Goal: Task Accomplishment & Management: Complete application form

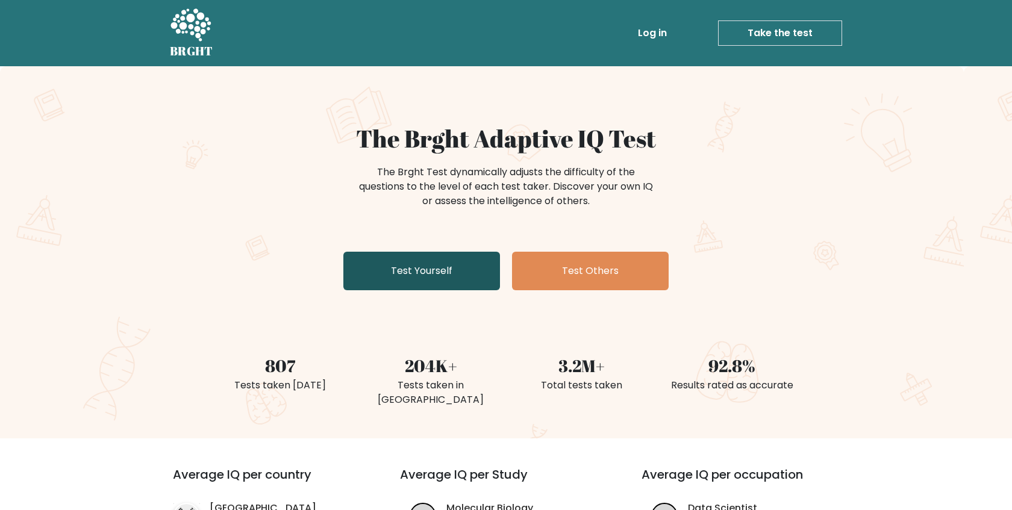
click at [466, 276] on link "Test Yourself" at bounding box center [421, 271] width 157 height 39
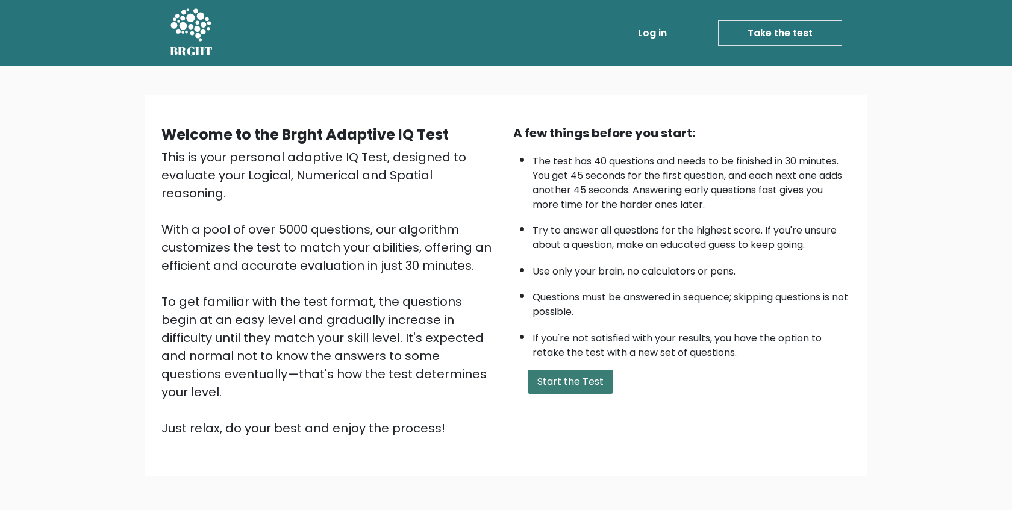
click at [582, 379] on button "Start the Test" at bounding box center [571, 382] width 86 height 24
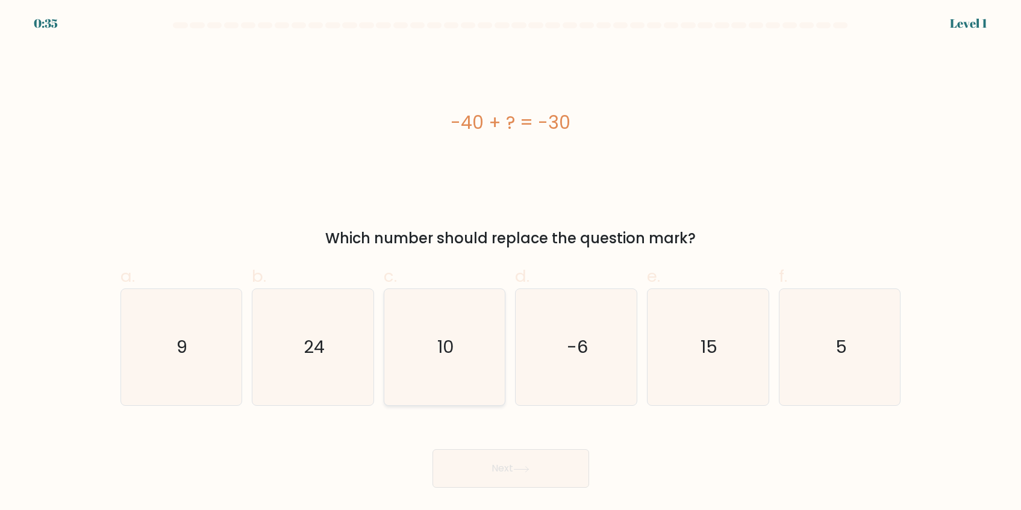
click at [431, 348] on icon "10" at bounding box center [445, 347] width 116 height 116
click at [511, 263] on input "c. 10" at bounding box center [511, 259] width 1 height 8
radio input "true"
click at [546, 477] on button "Next" at bounding box center [511, 468] width 157 height 39
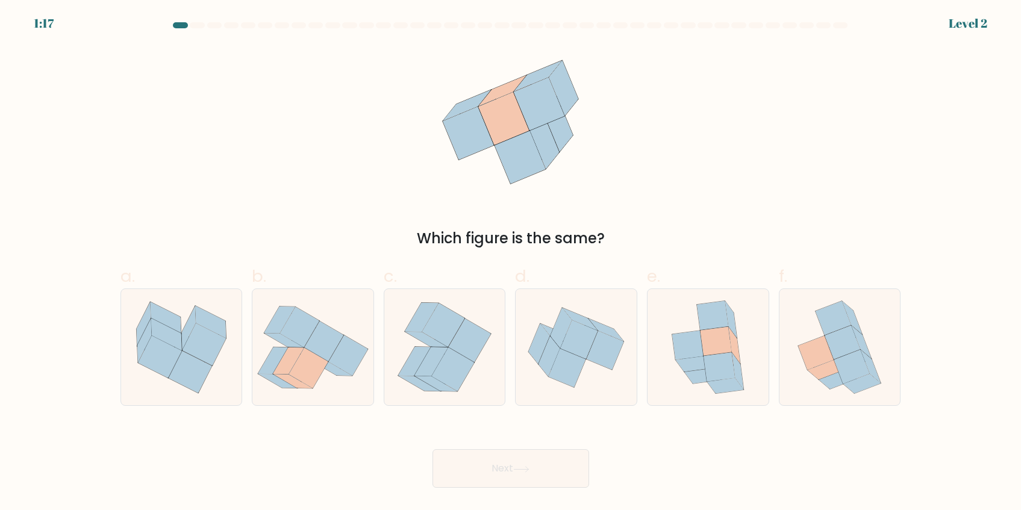
click at [554, 141] on icon at bounding box center [545, 141] width 30 height 55
click at [712, 393] on icon at bounding box center [707, 347] width 95 height 116
click at [511, 263] on input "e." at bounding box center [511, 259] width 1 height 8
radio input "true"
click at [541, 459] on button "Next" at bounding box center [511, 468] width 157 height 39
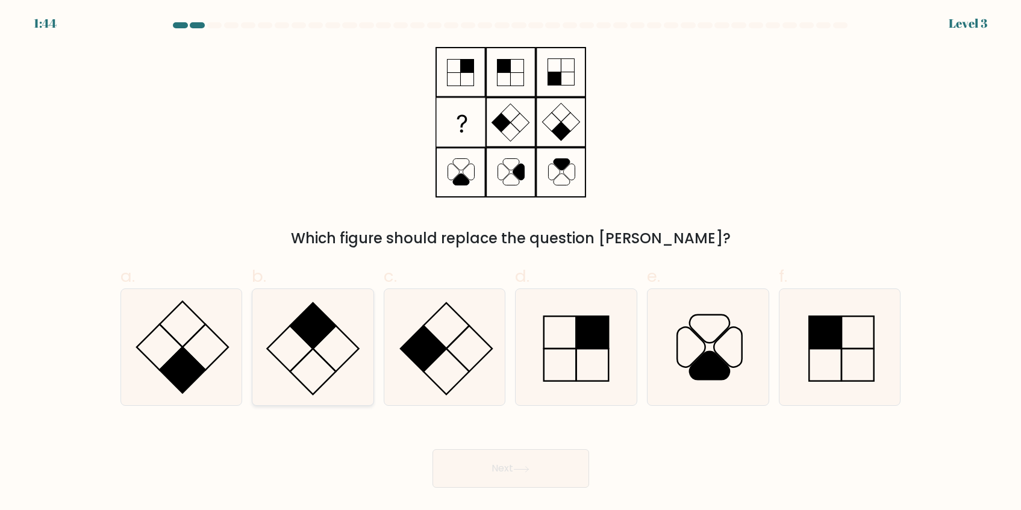
click at [305, 383] on icon at bounding box center [313, 347] width 116 height 116
click at [511, 263] on input "b." at bounding box center [511, 259] width 1 height 8
radio input "true"
click at [499, 471] on button "Next" at bounding box center [511, 468] width 157 height 39
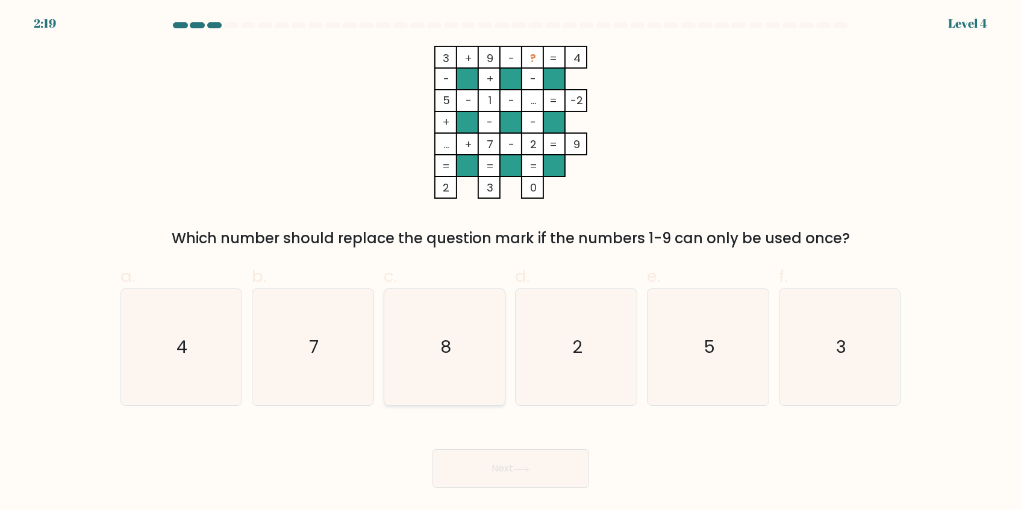
click at [447, 331] on icon "8" at bounding box center [445, 347] width 116 height 116
click at [511, 263] on input "c. 8" at bounding box center [511, 259] width 1 height 8
radio input "true"
click at [531, 463] on button "Next" at bounding box center [511, 468] width 157 height 39
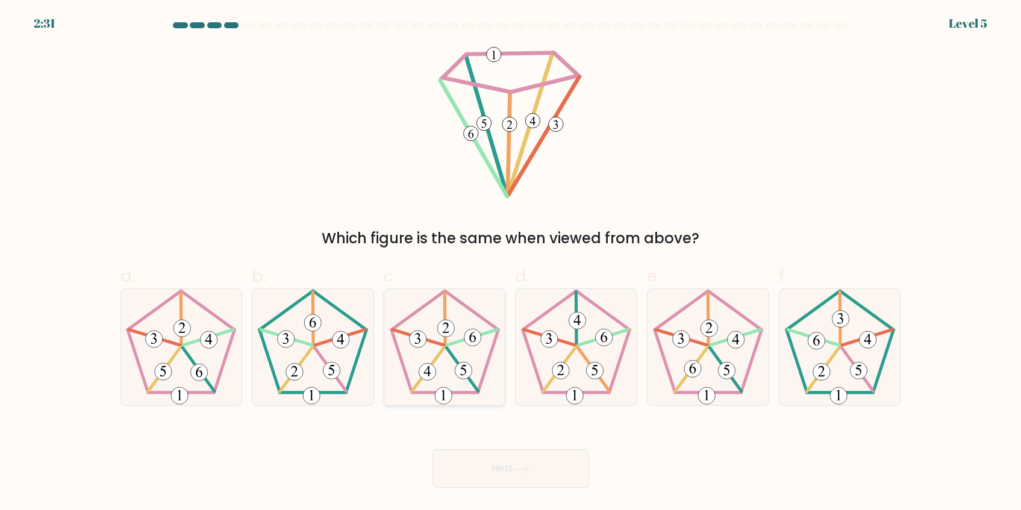
click at [433, 390] on icon at bounding box center [445, 347] width 116 height 116
click at [511, 263] on input "c." at bounding box center [511, 259] width 1 height 8
radio input "true"
click at [485, 464] on button "Next" at bounding box center [511, 468] width 157 height 39
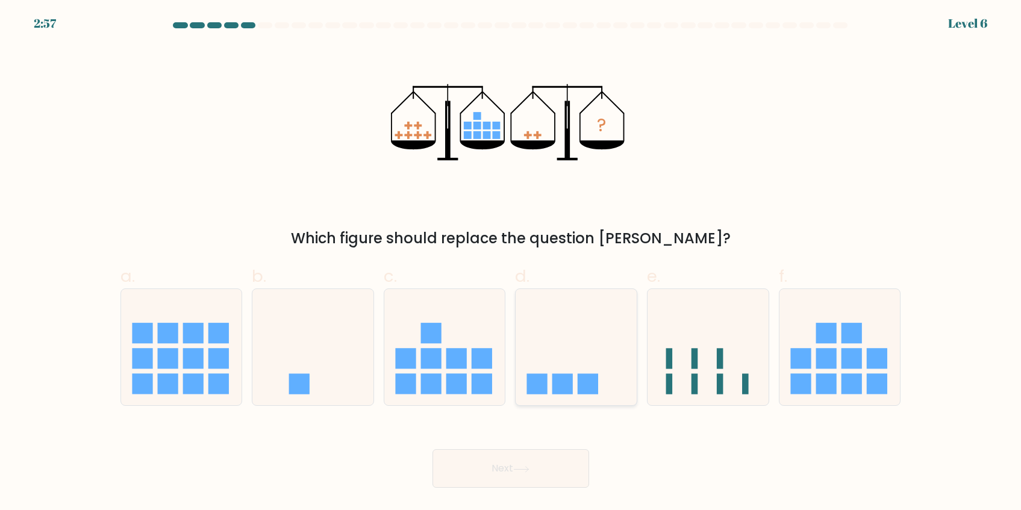
click at [587, 346] on icon at bounding box center [576, 348] width 121 height 100
click at [511, 263] on input "d." at bounding box center [511, 259] width 1 height 8
radio input "true"
click at [519, 478] on button "Next" at bounding box center [511, 468] width 157 height 39
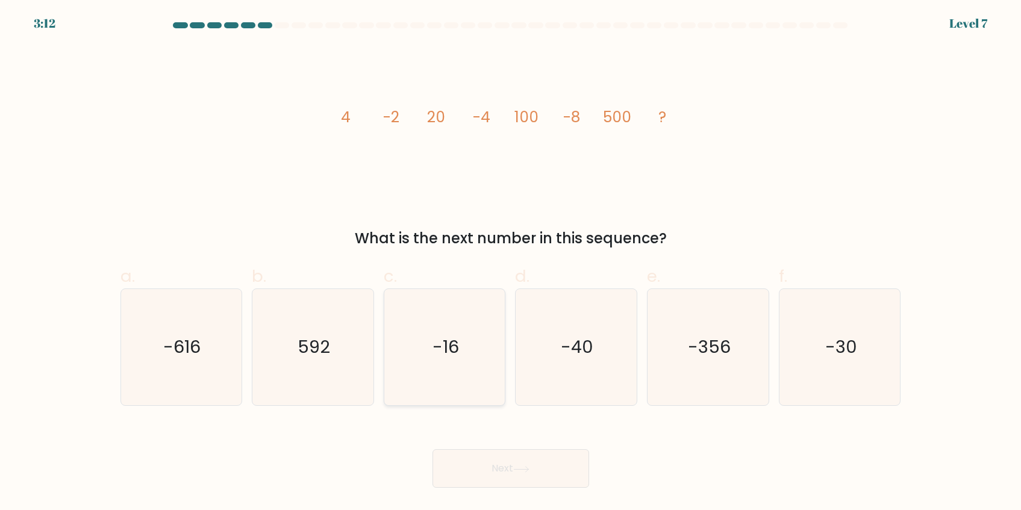
click at [426, 336] on icon "-16" at bounding box center [445, 347] width 116 height 116
click at [511, 263] on input "c. -16" at bounding box center [511, 259] width 1 height 8
radio input "true"
click at [536, 466] on button "Next" at bounding box center [511, 468] width 157 height 39
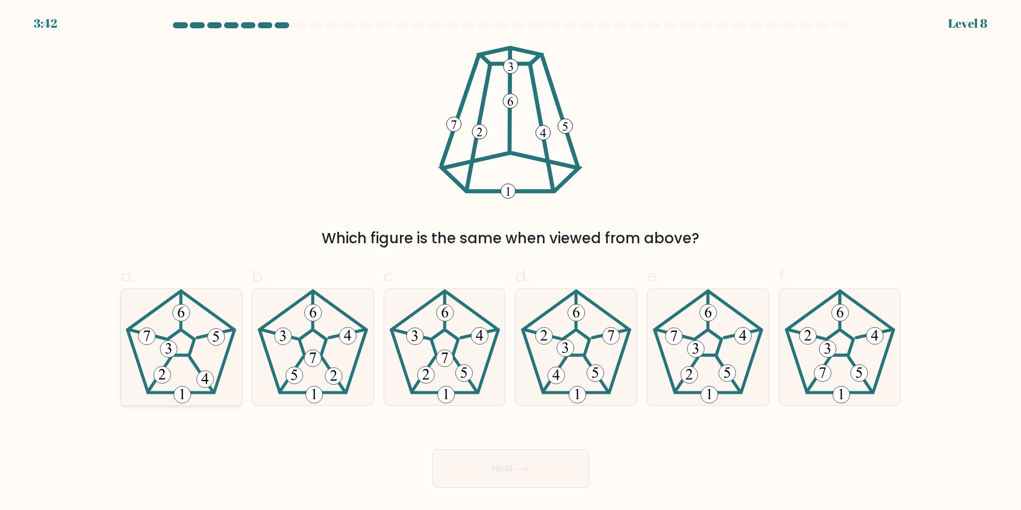
click at [190, 349] on 231 at bounding box center [180, 343] width 27 height 26
click at [511, 263] on input "a." at bounding box center [511, 259] width 1 height 8
radio input "true"
click at [514, 491] on body "3:37 Level 8" at bounding box center [510, 255] width 1021 height 510
click at [502, 462] on button "Next" at bounding box center [511, 468] width 157 height 39
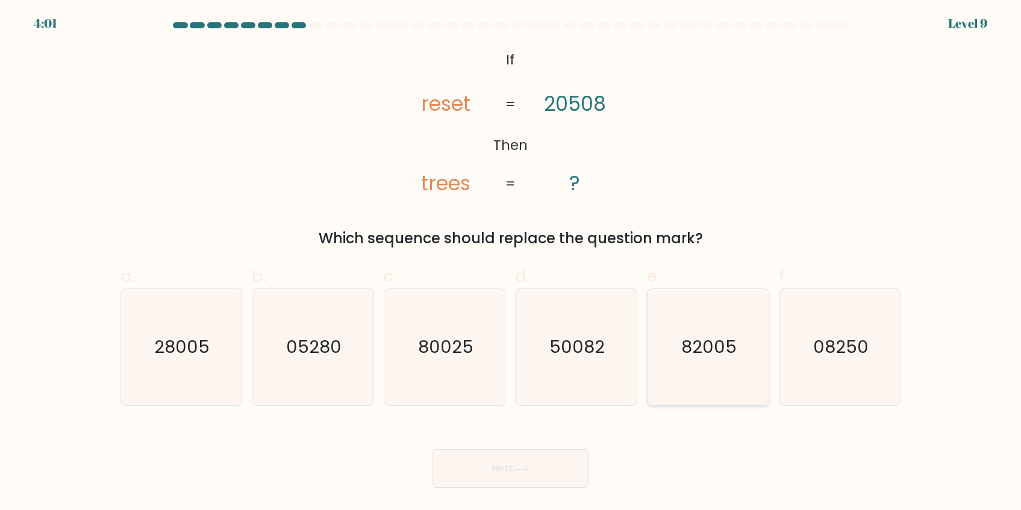
click at [745, 356] on icon "82005" at bounding box center [708, 347] width 116 height 116
click at [511, 263] on input "e. 82005" at bounding box center [511, 259] width 1 height 8
radio input "true"
click at [507, 477] on button "Next" at bounding box center [511, 468] width 157 height 39
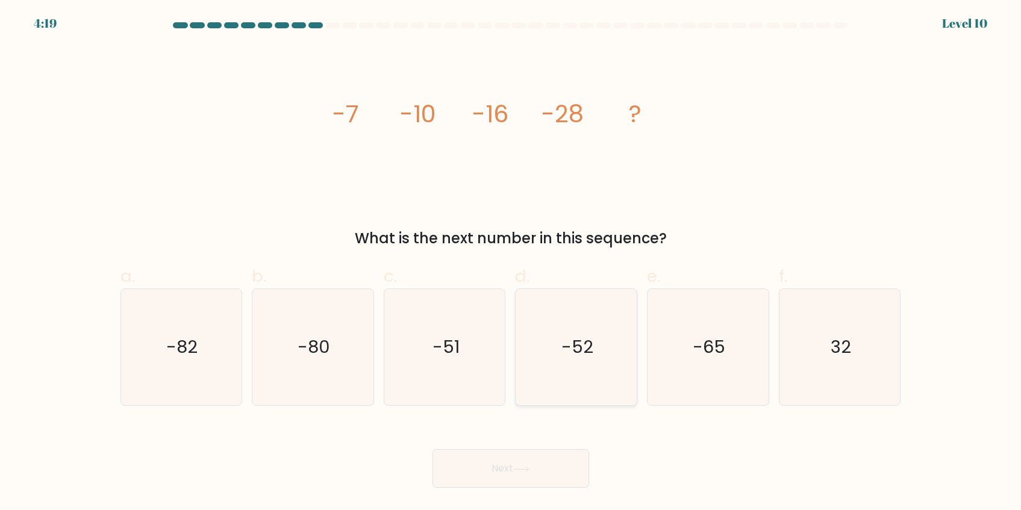
click at [605, 333] on icon "-52" at bounding box center [576, 347] width 116 height 116
click at [511, 263] on input "d. -52" at bounding box center [511, 259] width 1 height 8
radio input "true"
click at [551, 474] on button "Next" at bounding box center [511, 468] width 157 height 39
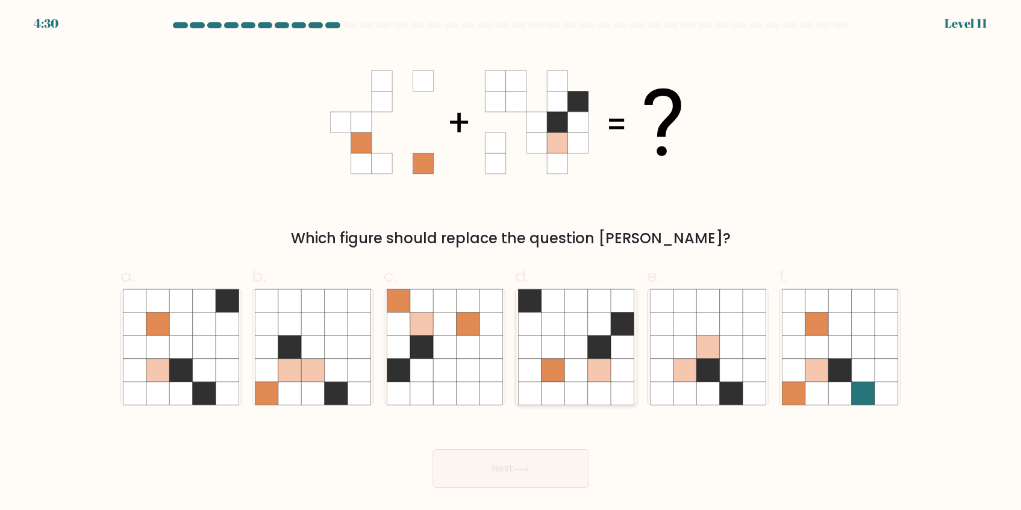
click at [592, 311] on icon at bounding box center [599, 301] width 23 height 23
click at [511, 263] on input "d." at bounding box center [511, 259] width 1 height 8
radio input "true"
click at [596, 311] on icon at bounding box center [599, 301] width 23 height 23
click at [511, 263] on input "d." at bounding box center [511, 259] width 1 height 8
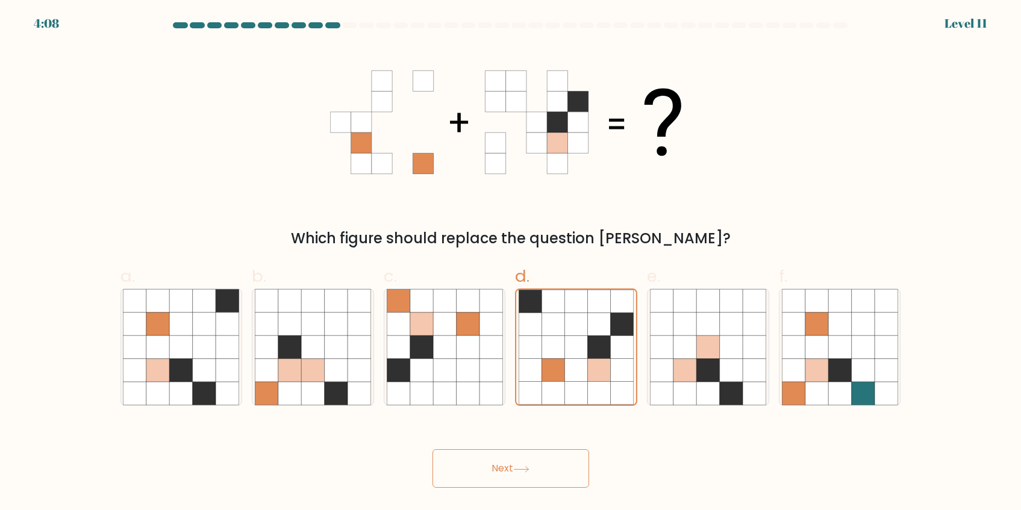
click at [545, 458] on button "Next" at bounding box center [511, 468] width 157 height 39
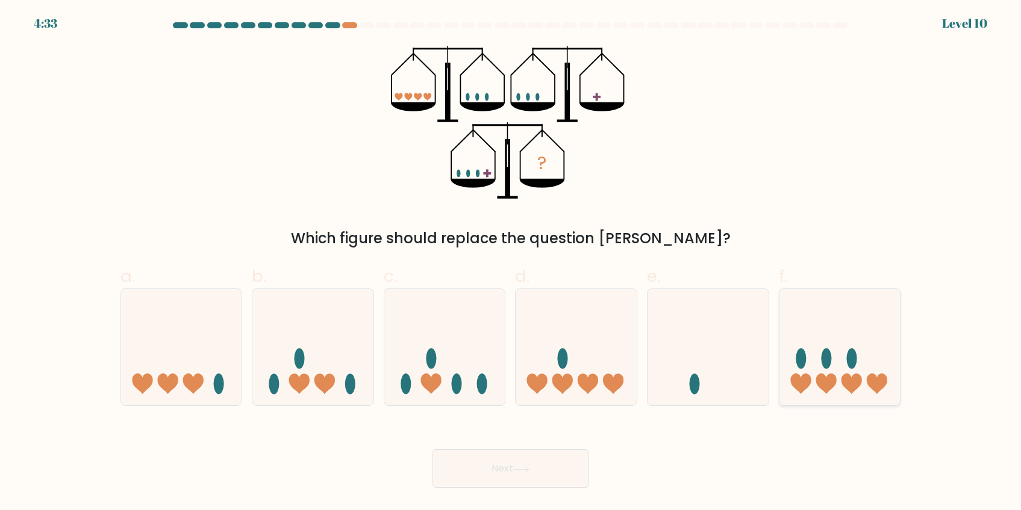
click at [866, 367] on icon at bounding box center [840, 348] width 121 height 100
click at [511, 263] on input "f." at bounding box center [511, 259] width 1 height 8
radio input "true"
click at [492, 477] on button "Next" at bounding box center [511, 468] width 157 height 39
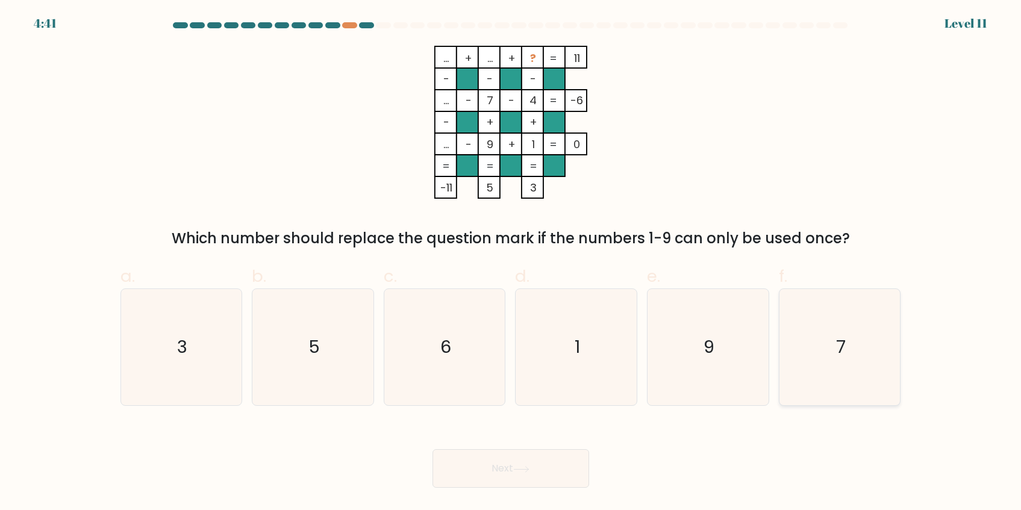
click at [827, 332] on icon "7" at bounding box center [840, 347] width 116 height 116
click at [511, 263] on input "f. 7" at bounding box center [511, 259] width 1 height 8
radio input "true"
click at [540, 467] on button "Next" at bounding box center [511, 468] width 157 height 39
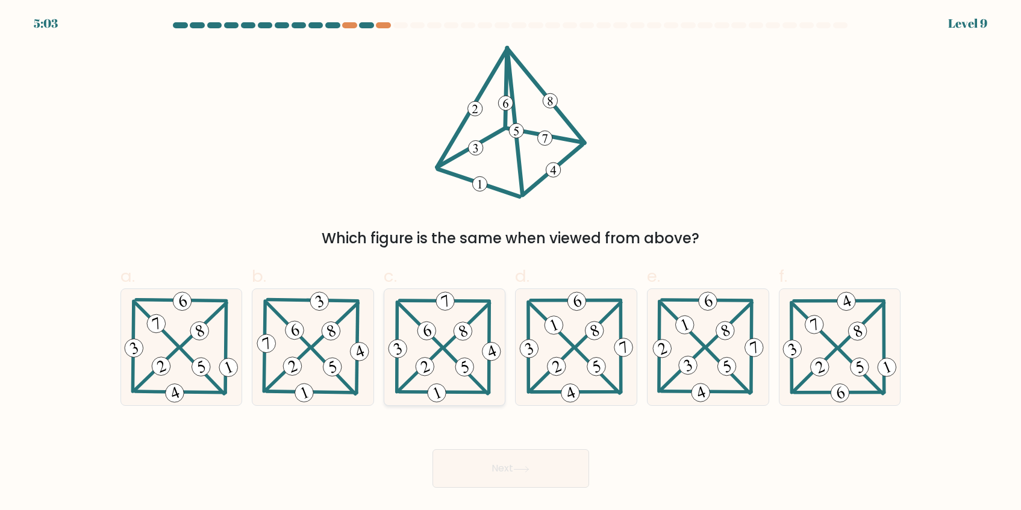
click at [448, 378] on icon at bounding box center [445, 347] width 118 height 116
click at [511, 263] on input "c." at bounding box center [511, 259] width 1 height 8
radio input "true"
click at [498, 463] on button "Next" at bounding box center [511, 468] width 157 height 39
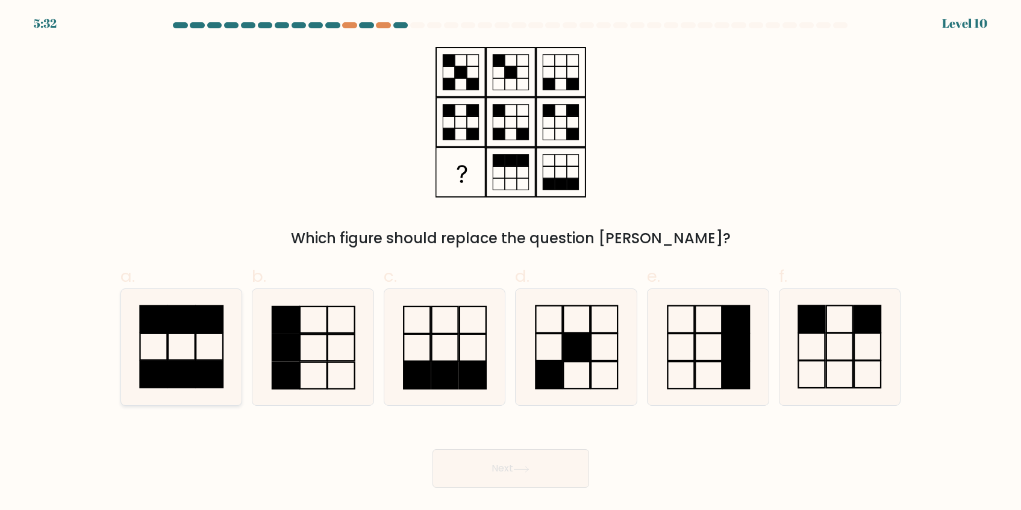
click at [210, 355] on icon at bounding box center [181, 347] width 116 height 116
click at [511, 263] on input "a." at bounding box center [511, 259] width 1 height 8
radio input "true"
click at [507, 471] on button "Next" at bounding box center [511, 468] width 157 height 39
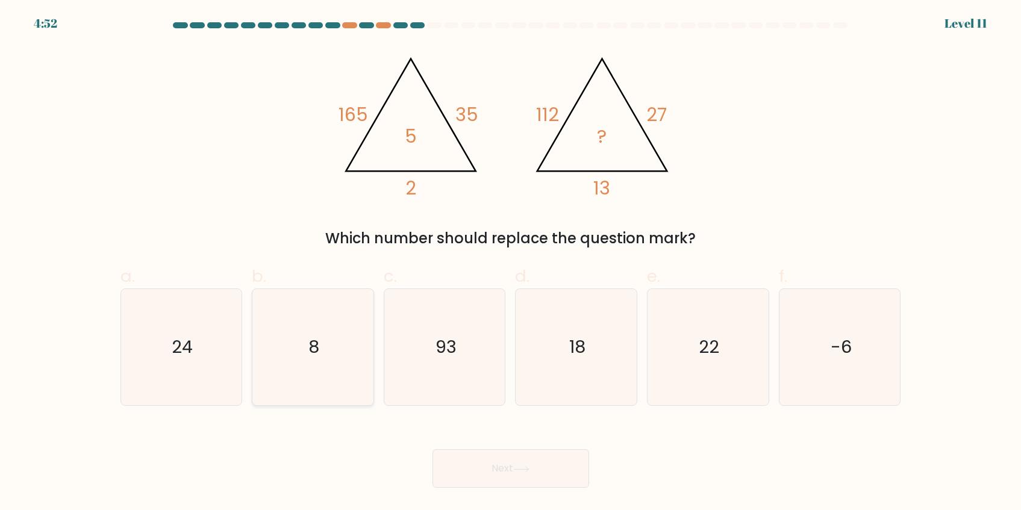
click at [309, 346] on text "8" at bounding box center [313, 348] width 11 height 24
click at [511, 263] on input "b. 8" at bounding box center [511, 259] width 1 height 8
radio input "true"
click at [529, 460] on button "Next" at bounding box center [511, 468] width 157 height 39
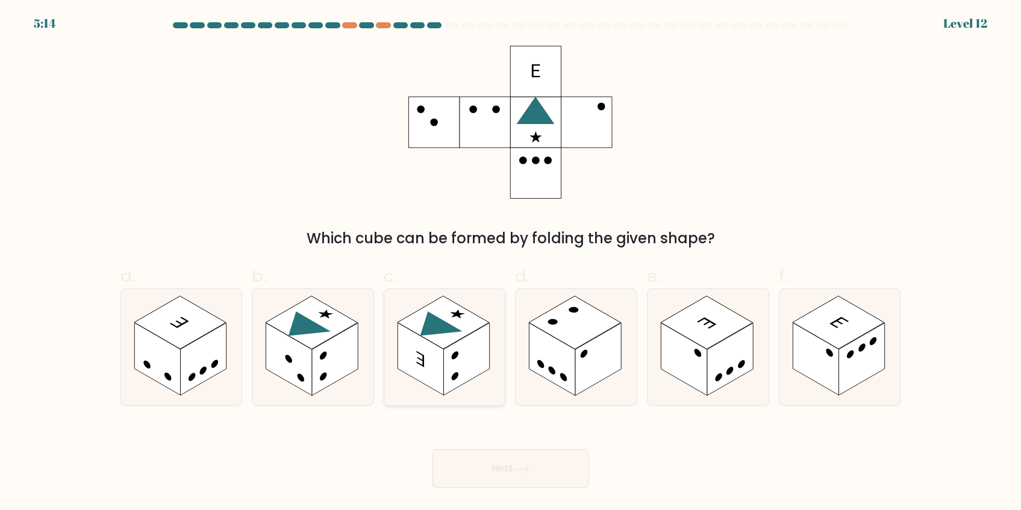
click at [417, 355] on rect at bounding box center [421, 360] width 46 height 73
click at [511, 263] on input "c." at bounding box center [511, 259] width 1 height 8
radio input "true"
click at [527, 471] on icon at bounding box center [521, 469] width 16 height 7
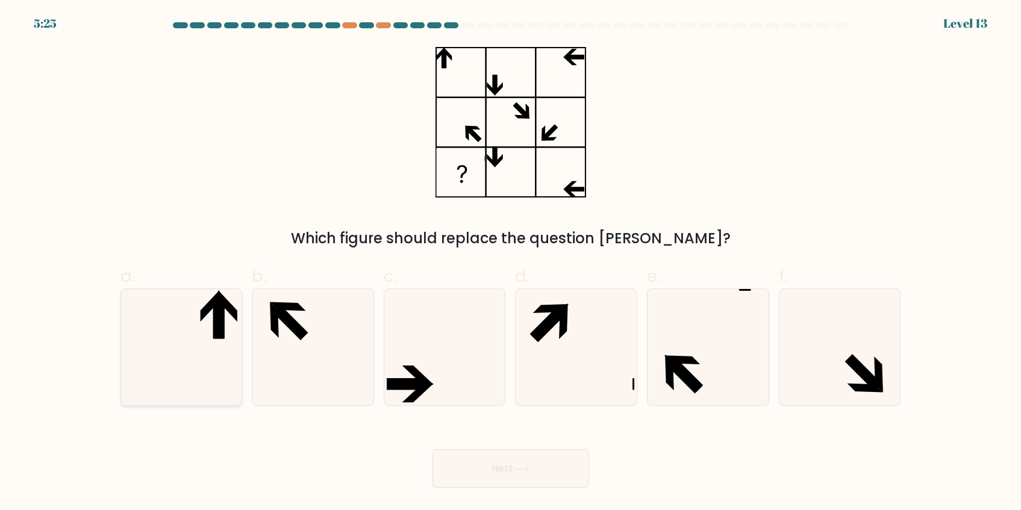
click at [217, 342] on icon at bounding box center [181, 347] width 116 height 116
click at [511, 263] on input "a." at bounding box center [511, 259] width 1 height 8
radio input "true"
click at [531, 474] on button "Next" at bounding box center [511, 468] width 157 height 39
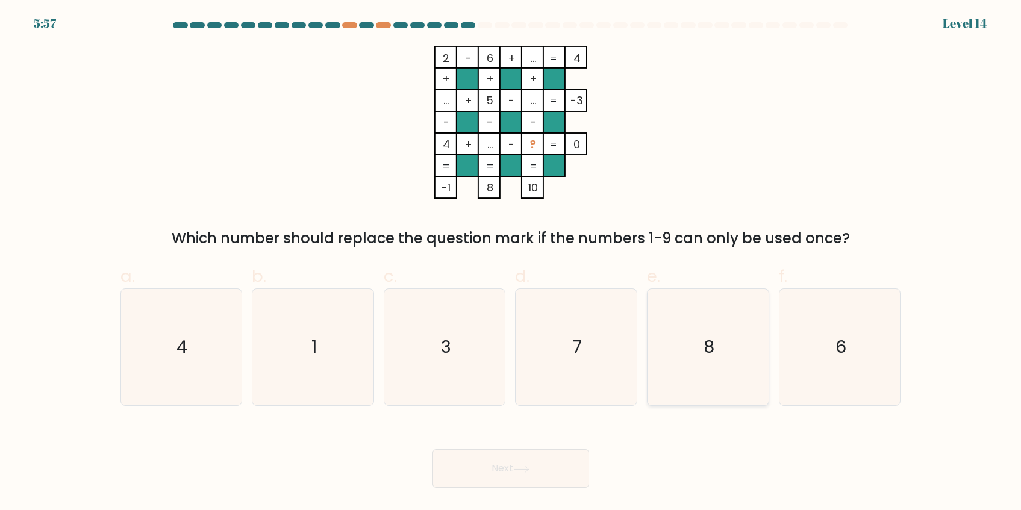
click at [743, 340] on icon "8" at bounding box center [708, 347] width 116 height 116
click at [511, 263] on input "e. 8" at bounding box center [511, 259] width 1 height 8
radio input "true"
click at [502, 503] on body "5:56 Level 14" at bounding box center [510, 255] width 1021 height 510
click at [505, 471] on button "Next" at bounding box center [511, 468] width 157 height 39
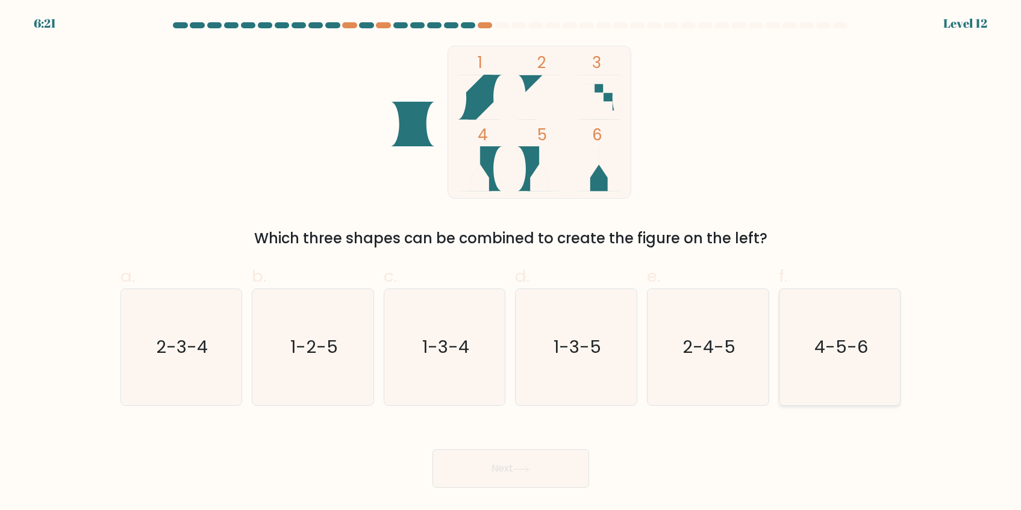
click at [823, 356] on text "4-5-6" at bounding box center [842, 348] width 54 height 24
click at [511, 263] on input "f. 4-5-6" at bounding box center [511, 259] width 1 height 8
radio input "true"
click at [499, 471] on button "Next" at bounding box center [511, 468] width 157 height 39
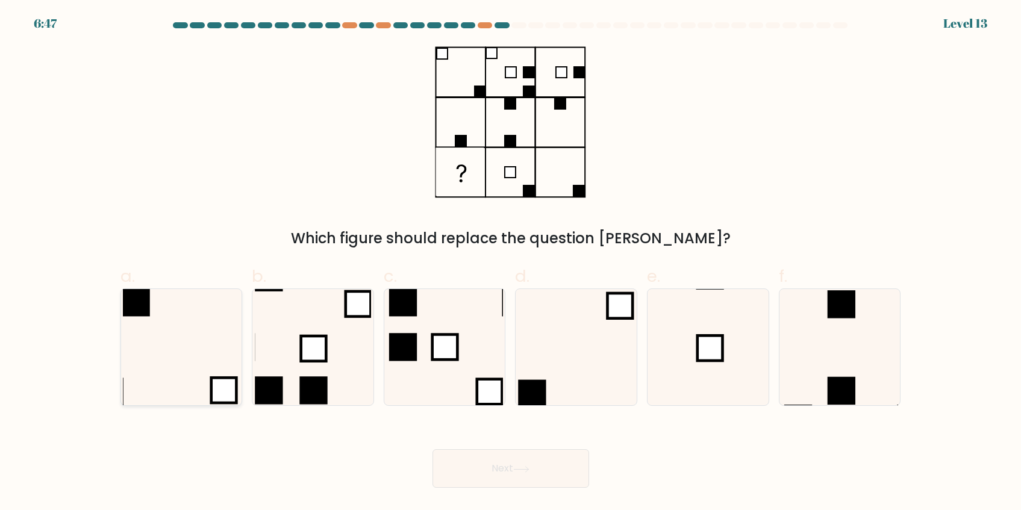
click at [164, 317] on icon at bounding box center [181, 347] width 116 height 116
click at [511, 263] on input "a." at bounding box center [511, 259] width 1 height 8
radio input "true"
click at [429, 355] on icon at bounding box center [445, 347] width 116 height 116
click at [511, 263] on input "c." at bounding box center [511, 259] width 1 height 8
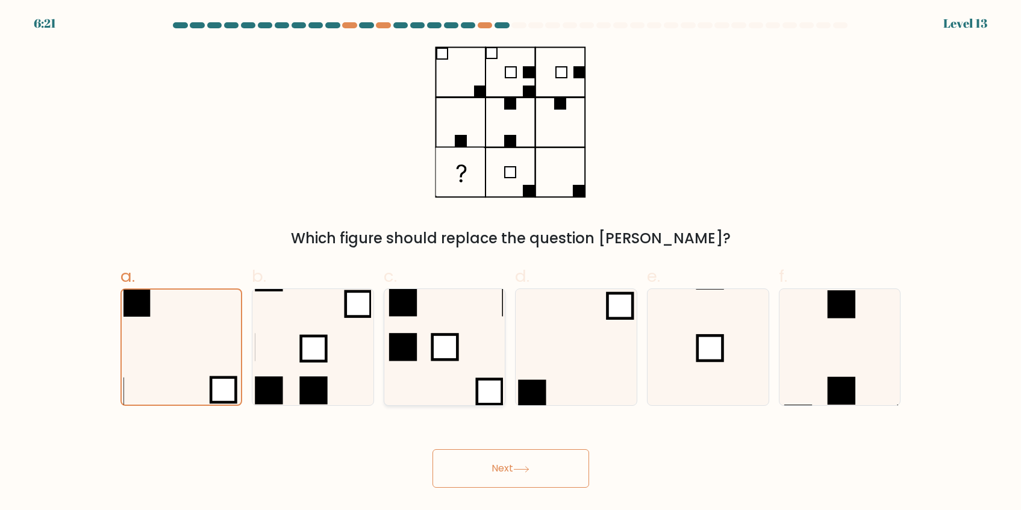
radio input "true"
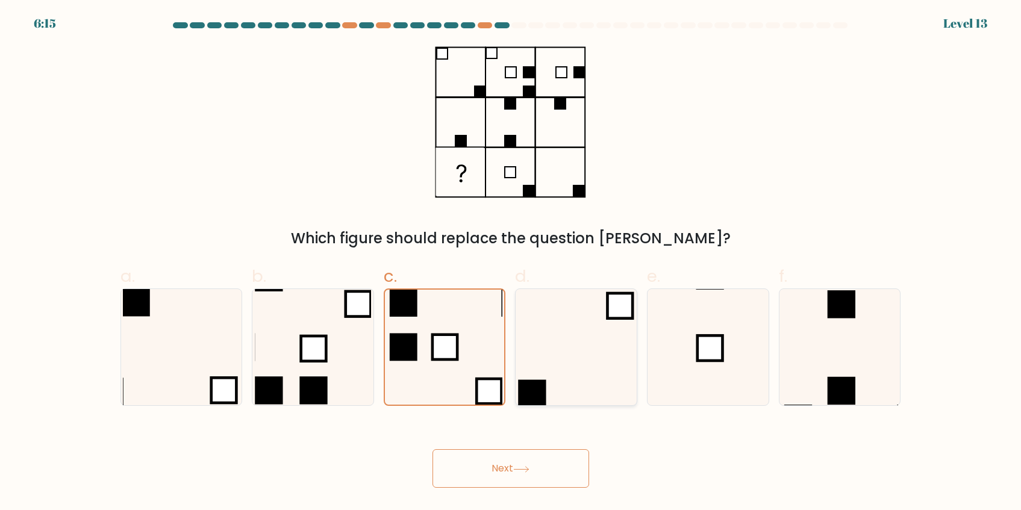
click at [531, 368] on icon at bounding box center [576, 347] width 116 height 116
click at [511, 263] on input "d." at bounding box center [511, 259] width 1 height 8
radio input "true"
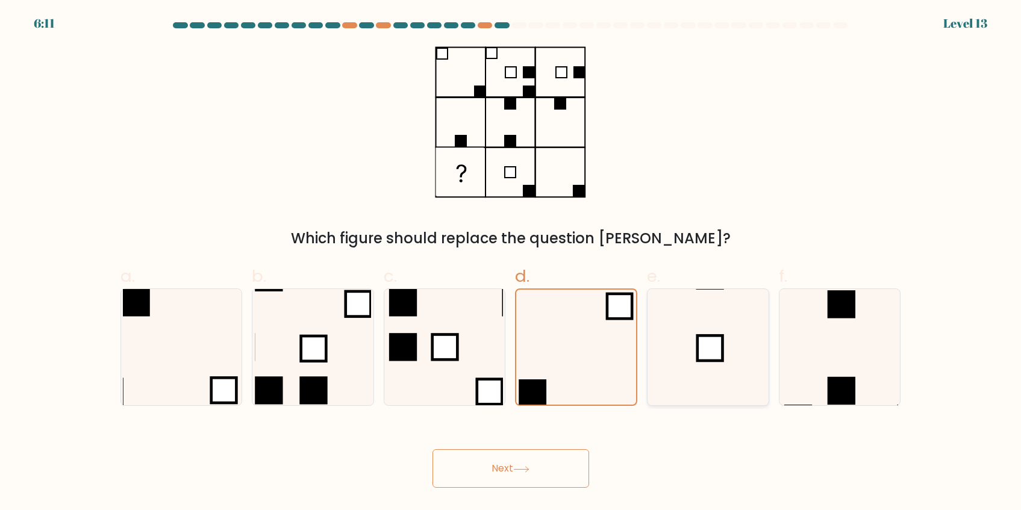
click at [719, 364] on icon at bounding box center [708, 347] width 116 height 116
click at [511, 263] on input "e." at bounding box center [511, 259] width 1 height 8
radio input "true"
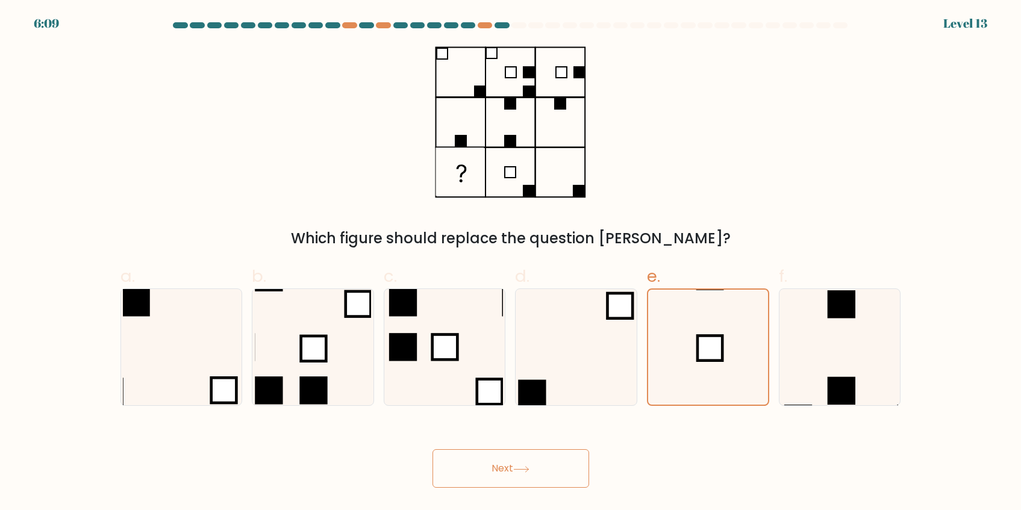
click at [541, 463] on button "Next" at bounding box center [511, 468] width 157 height 39
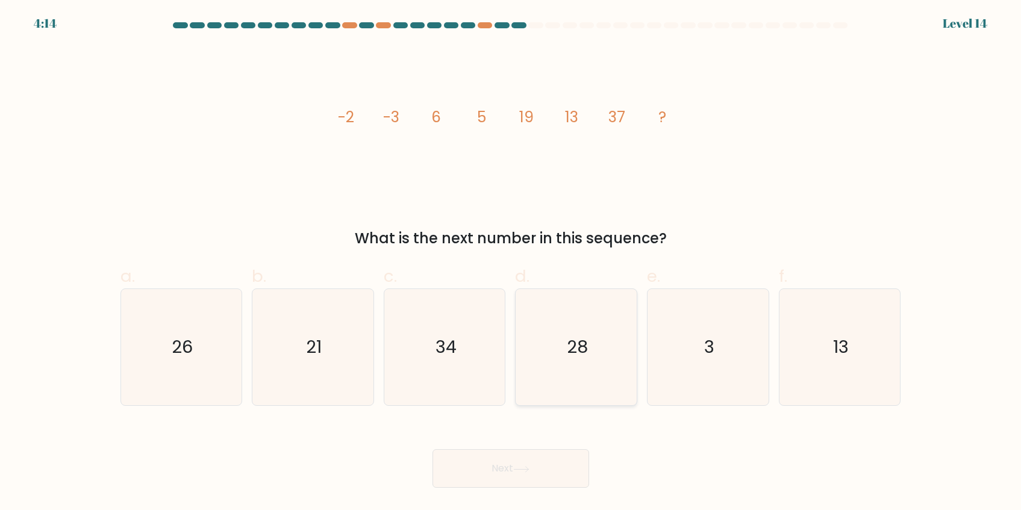
click at [572, 310] on icon "28" at bounding box center [576, 347] width 116 height 116
click at [511, 263] on input "d. 28" at bounding box center [511, 259] width 1 height 8
radio input "true"
click at [548, 471] on button "Next" at bounding box center [511, 468] width 157 height 39
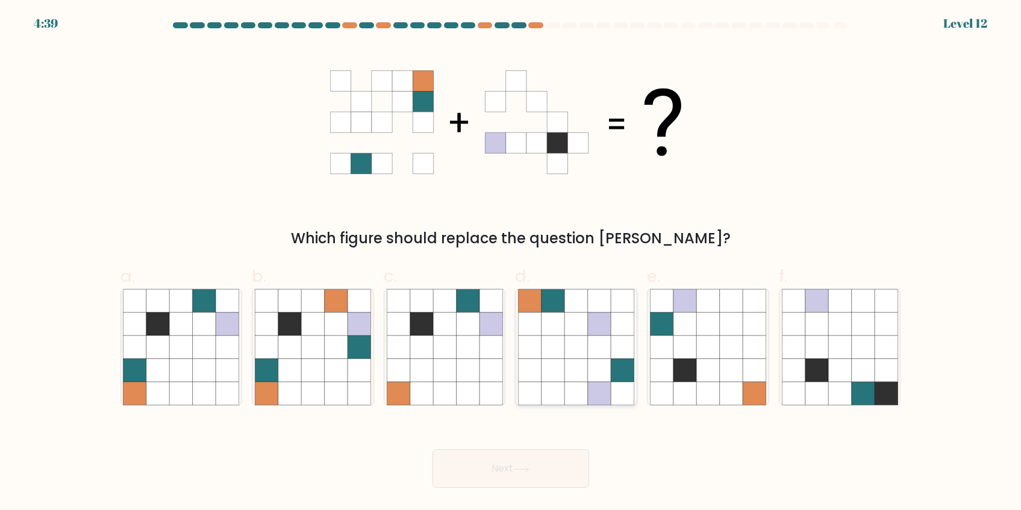
click at [570, 330] on icon at bounding box center [576, 324] width 23 height 23
click at [511, 263] on input "d." at bounding box center [511, 259] width 1 height 8
radio input "true"
click at [329, 349] on icon at bounding box center [336, 347] width 23 height 23
click at [511, 263] on input "b." at bounding box center [511, 259] width 1 height 8
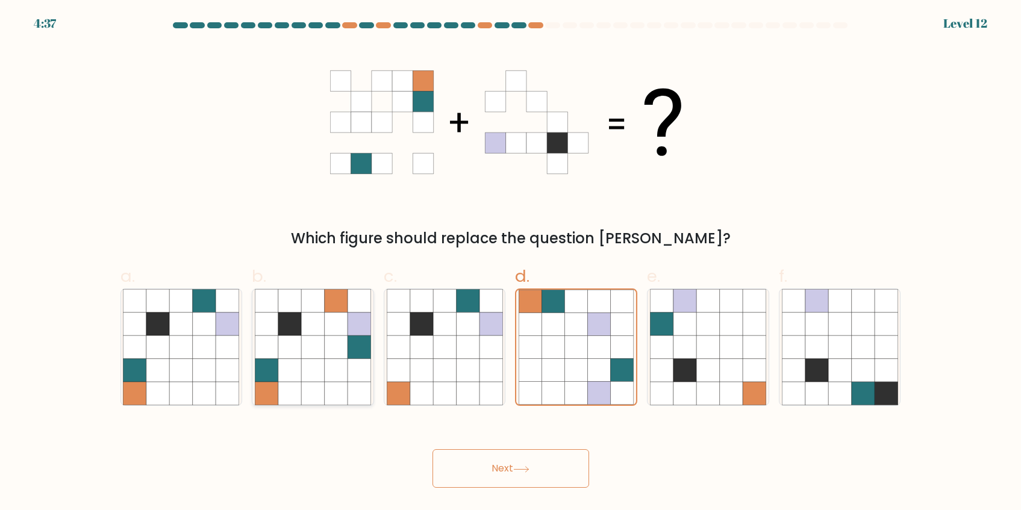
radio input "true"
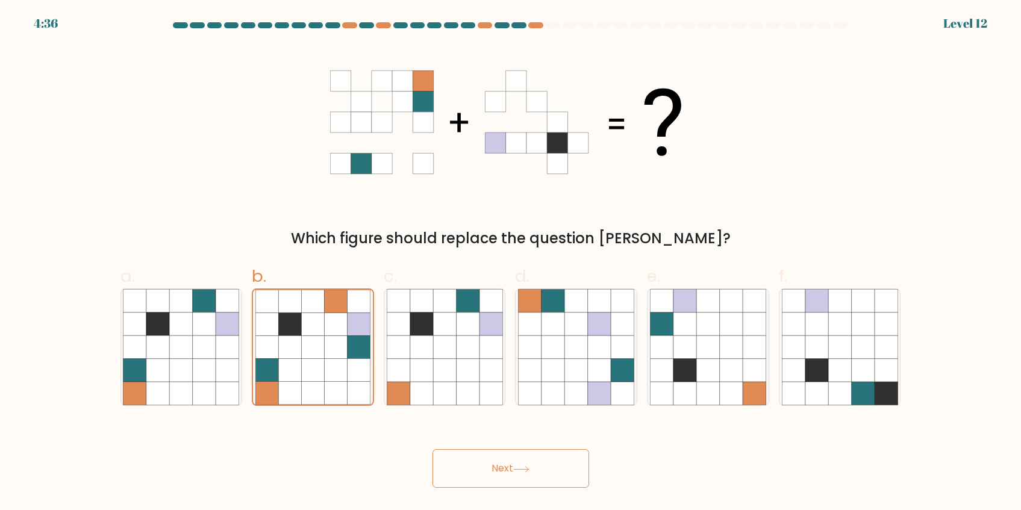
click at [523, 469] on icon at bounding box center [521, 468] width 14 height 5
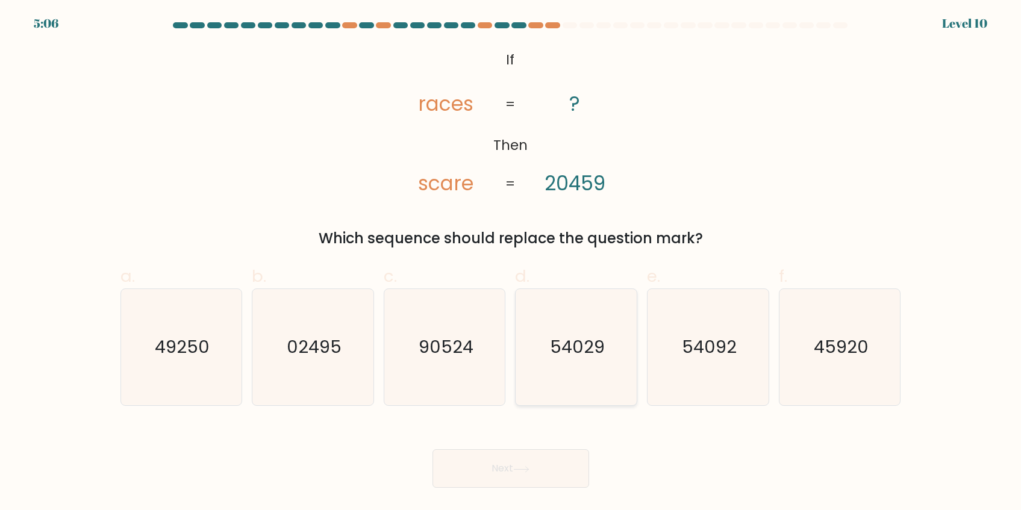
click at [577, 330] on icon "54029" at bounding box center [576, 347] width 116 height 116
click at [511, 263] on input "d. 54029" at bounding box center [511, 259] width 1 height 8
radio input "true"
click at [577, 330] on icon "54029" at bounding box center [576, 347] width 115 height 115
click at [511, 263] on input "d. 54029" at bounding box center [511, 259] width 1 height 8
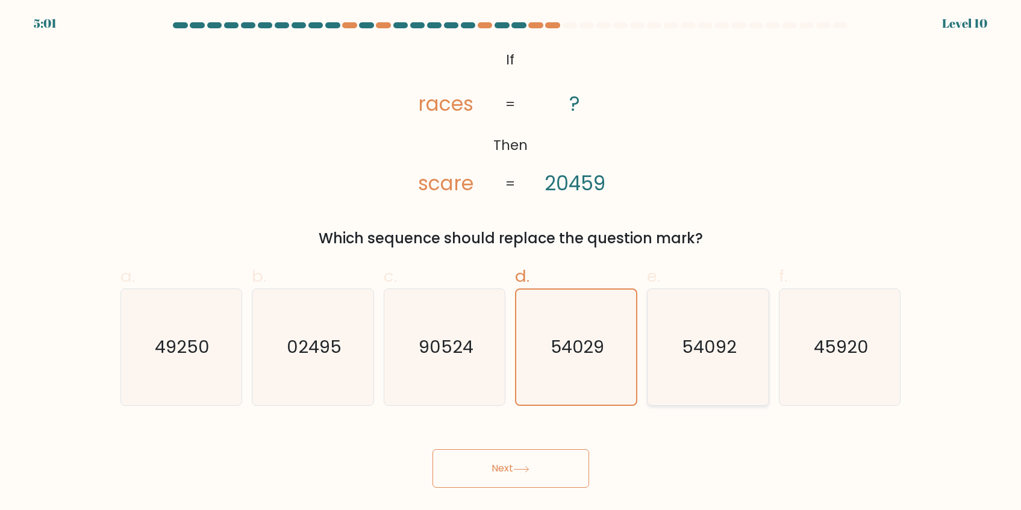
click at [740, 314] on icon "54092" at bounding box center [708, 347] width 116 height 116
click at [511, 263] on input "e. 54092" at bounding box center [511, 259] width 1 height 8
radio input "true"
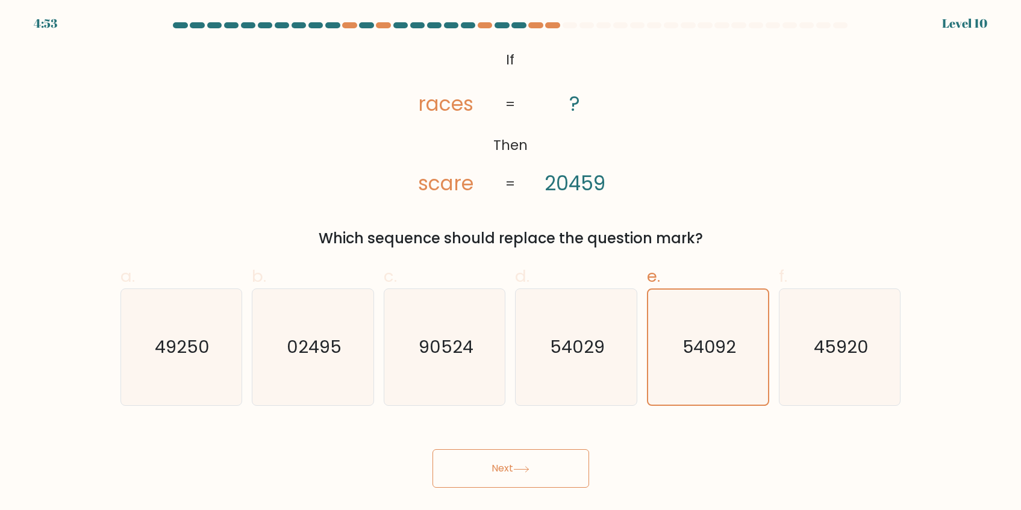
click at [549, 461] on button "Next" at bounding box center [511, 468] width 157 height 39
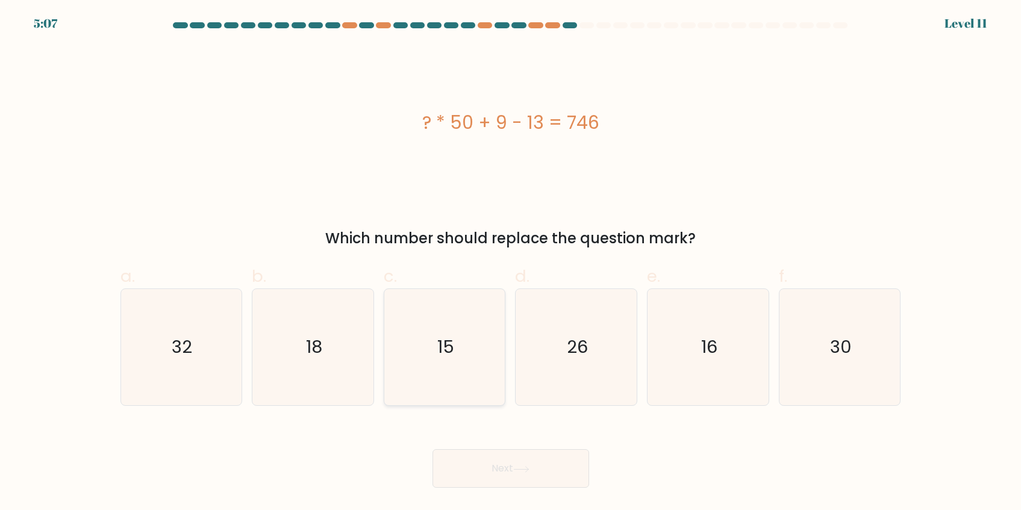
drag, startPoint x: 389, startPoint y: 355, endPoint x: 421, endPoint y: 381, distance: 41.2
click at [389, 355] on icon "15" at bounding box center [445, 347] width 116 height 116
click at [511, 263] on input "c. 15" at bounding box center [511, 259] width 1 height 8
radio input "true"
click at [516, 464] on button "Next" at bounding box center [511, 468] width 157 height 39
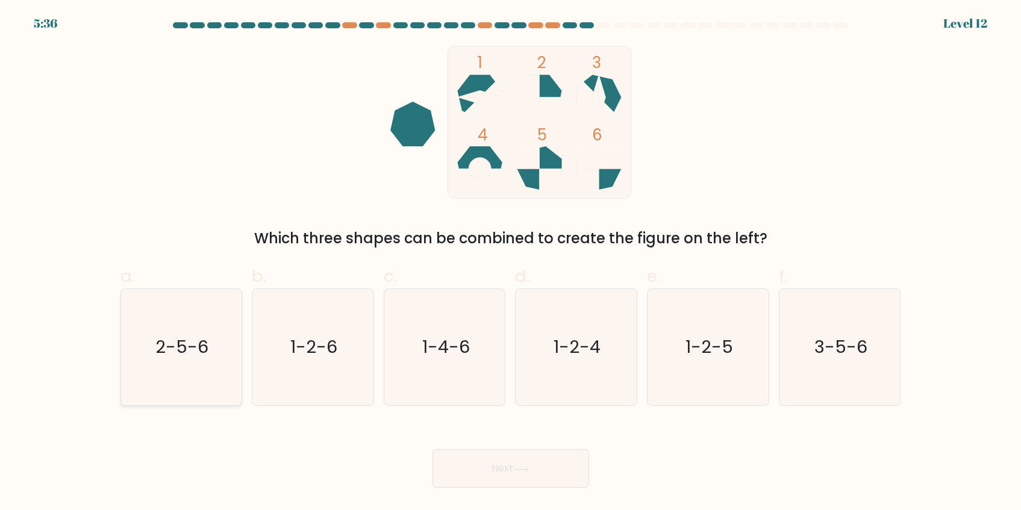
click at [178, 369] on icon "2-5-6" at bounding box center [181, 347] width 116 height 116
click at [511, 263] on input "a. 2-5-6" at bounding box center [511, 259] width 1 height 8
radio input "true"
click at [527, 454] on button "Next" at bounding box center [511, 468] width 157 height 39
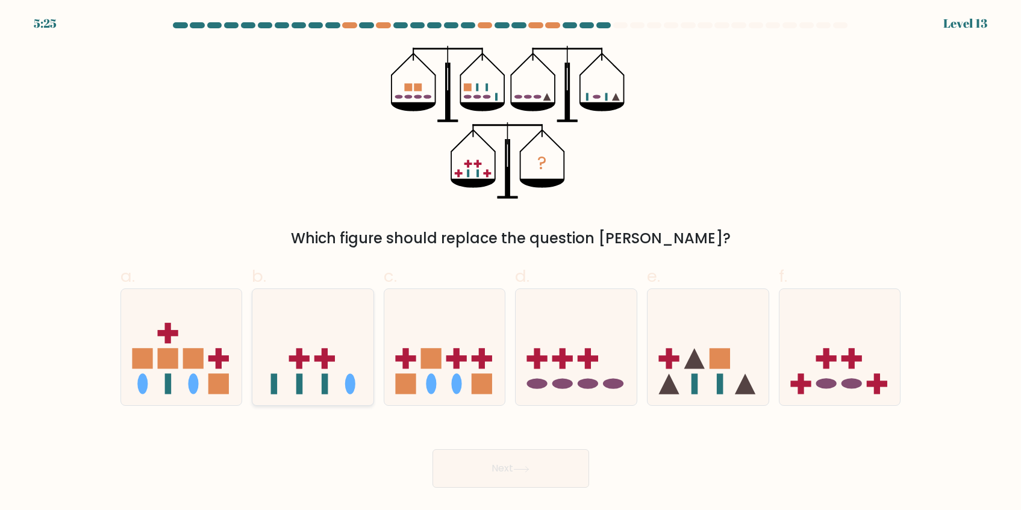
click at [312, 380] on icon at bounding box center [312, 348] width 121 height 100
click at [511, 263] on input "b." at bounding box center [511, 259] width 1 height 8
radio input "true"
click at [472, 394] on rect at bounding box center [482, 384] width 20 height 20
click at [511, 263] on input "c." at bounding box center [511, 259] width 1 height 8
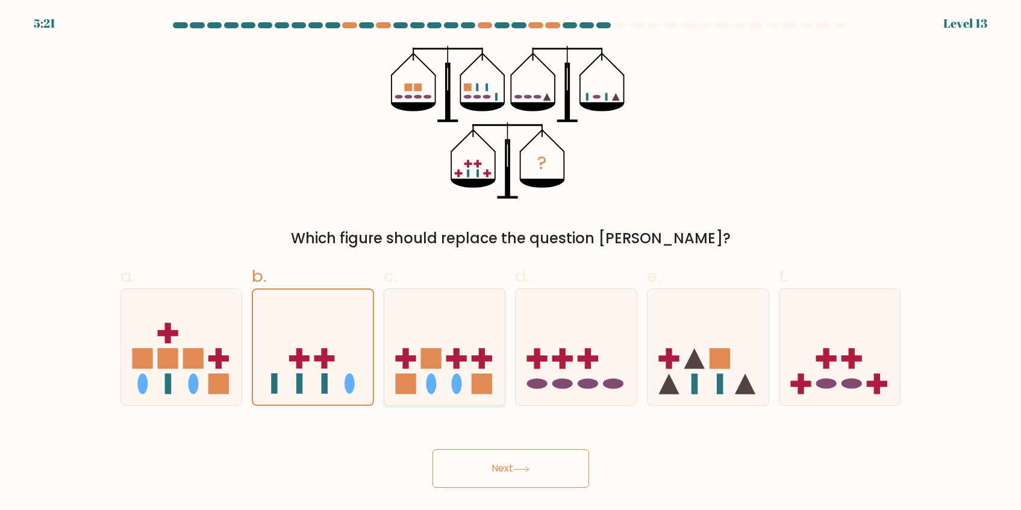
radio input "true"
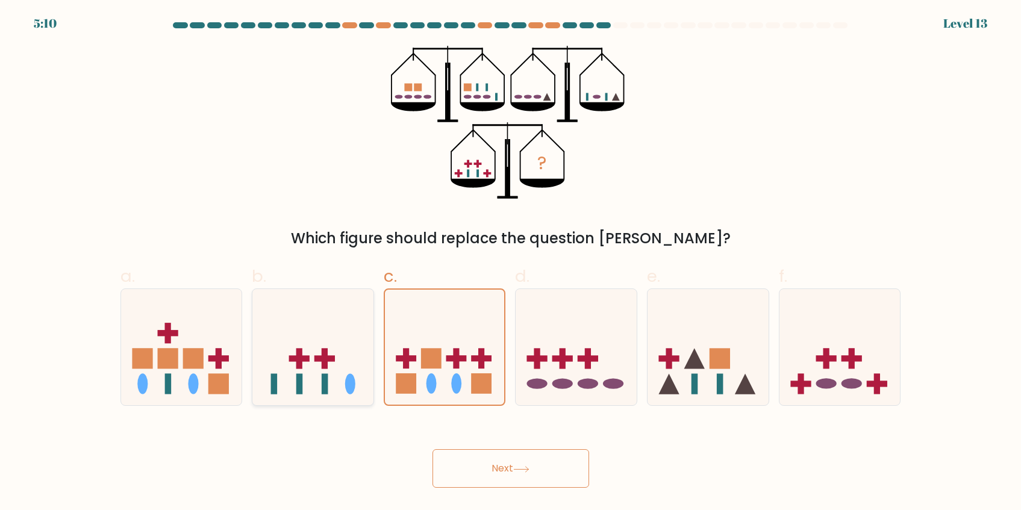
drag, startPoint x: 311, startPoint y: 360, endPoint x: 327, endPoint y: 371, distance: 19.5
click at [311, 360] on icon at bounding box center [312, 348] width 121 height 100
click at [511, 263] on input "b." at bounding box center [511, 259] width 1 height 8
radio input "true"
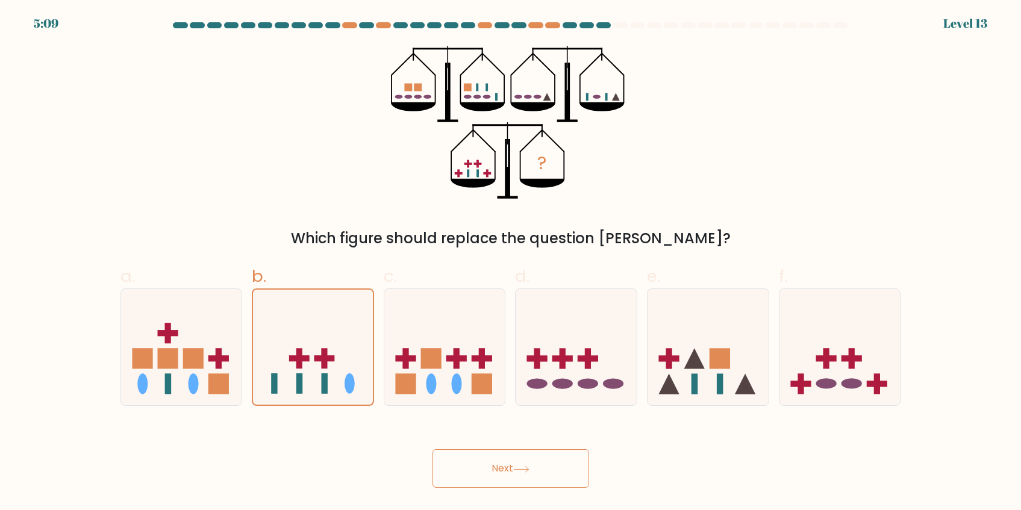
click at [545, 463] on button "Next" at bounding box center [511, 468] width 157 height 39
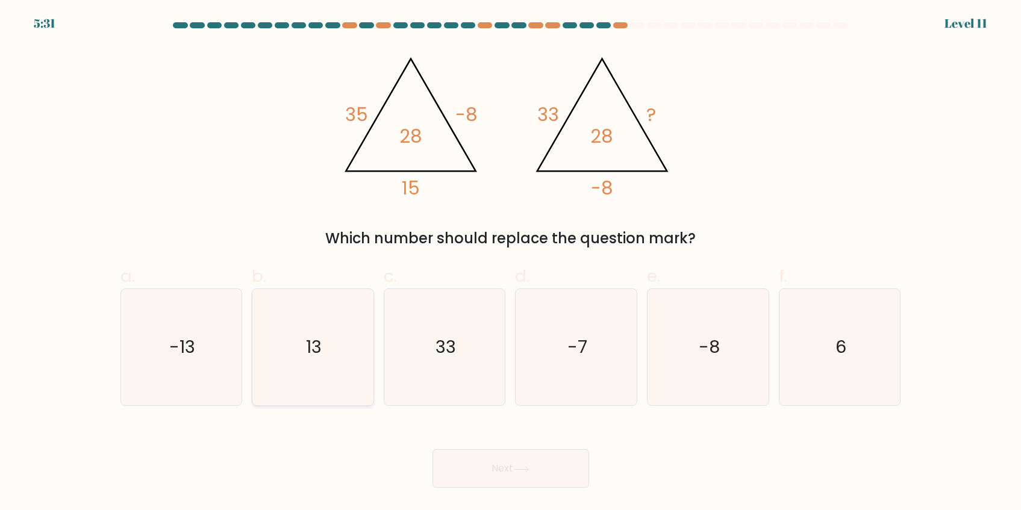
click at [308, 354] on text "13" at bounding box center [314, 348] width 16 height 24
click at [511, 263] on input "b. 13" at bounding box center [511, 259] width 1 height 8
radio input "true"
click at [502, 468] on button "Next" at bounding box center [511, 468] width 157 height 39
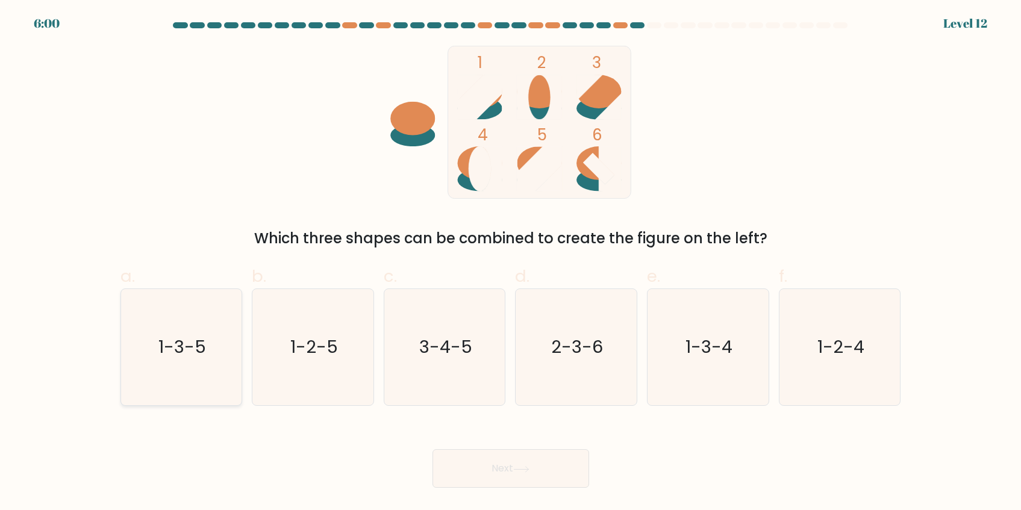
click at [152, 333] on icon "1-3-5" at bounding box center [181, 347] width 116 height 116
click at [511, 263] on input "a. 1-3-5" at bounding box center [511, 259] width 1 height 8
radio input "true"
click at [552, 466] on button "Next" at bounding box center [511, 468] width 157 height 39
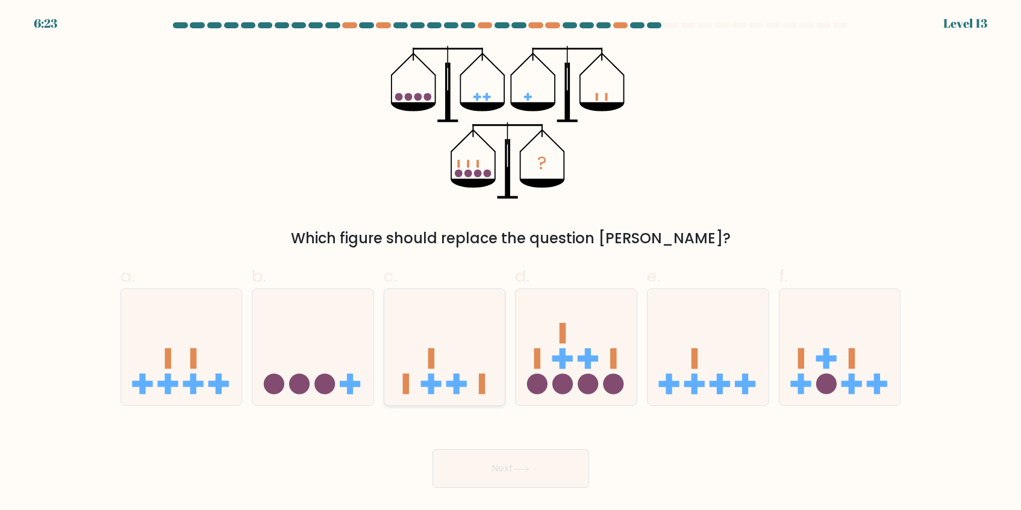
click at [455, 364] on icon at bounding box center [444, 348] width 121 height 100
click at [511, 263] on input "c." at bounding box center [511, 259] width 1 height 8
radio input "true"
click at [518, 471] on icon at bounding box center [521, 469] width 16 height 7
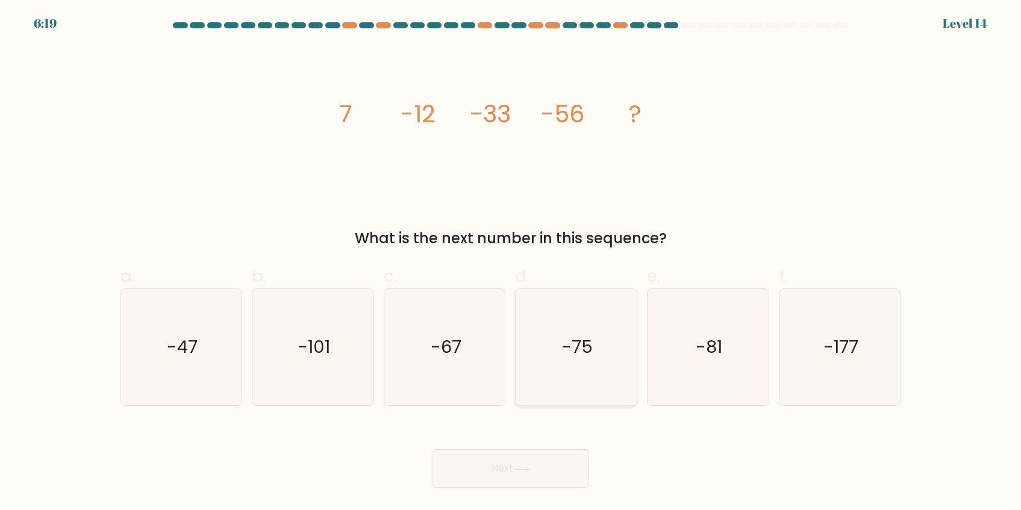
click at [566, 368] on icon "-75" at bounding box center [576, 347] width 116 height 116
click at [511, 263] on input "d. -75" at bounding box center [511, 259] width 1 height 8
radio input "true"
click at [493, 458] on button "Next" at bounding box center [511, 468] width 157 height 39
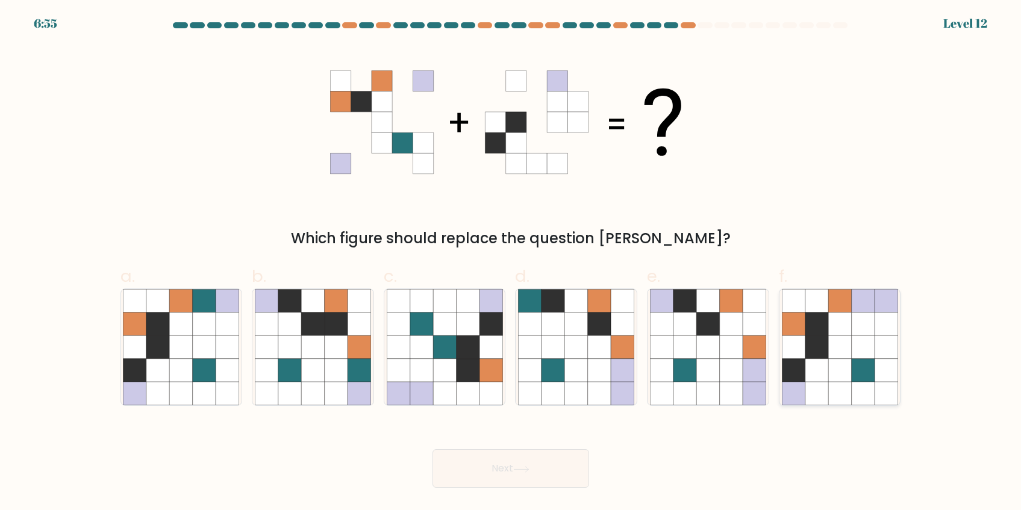
click at [833, 342] on icon at bounding box center [839, 347] width 23 height 23
click at [511, 263] on input "f." at bounding box center [511, 259] width 1 height 8
radio input "true"
click at [540, 469] on button "Next" at bounding box center [511, 468] width 157 height 39
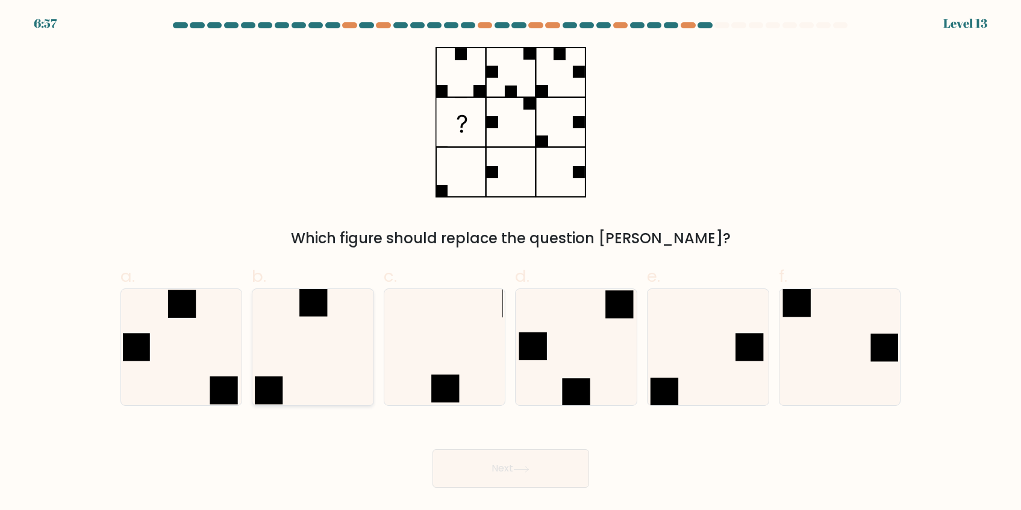
click at [339, 330] on icon at bounding box center [313, 347] width 116 height 116
click at [511, 263] on input "b." at bounding box center [511, 259] width 1 height 8
radio input "true"
click at [515, 471] on button "Next" at bounding box center [511, 468] width 157 height 39
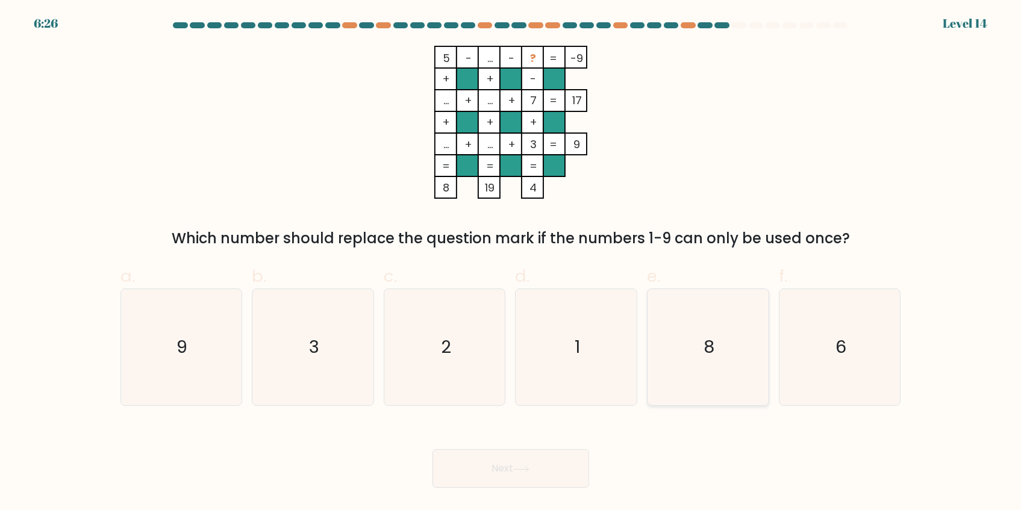
click at [727, 365] on icon "8" at bounding box center [708, 347] width 116 height 116
click at [511, 263] on input "e. 8" at bounding box center [511, 259] width 1 height 8
radio input "true"
click at [499, 462] on button "Next" at bounding box center [511, 468] width 157 height 39
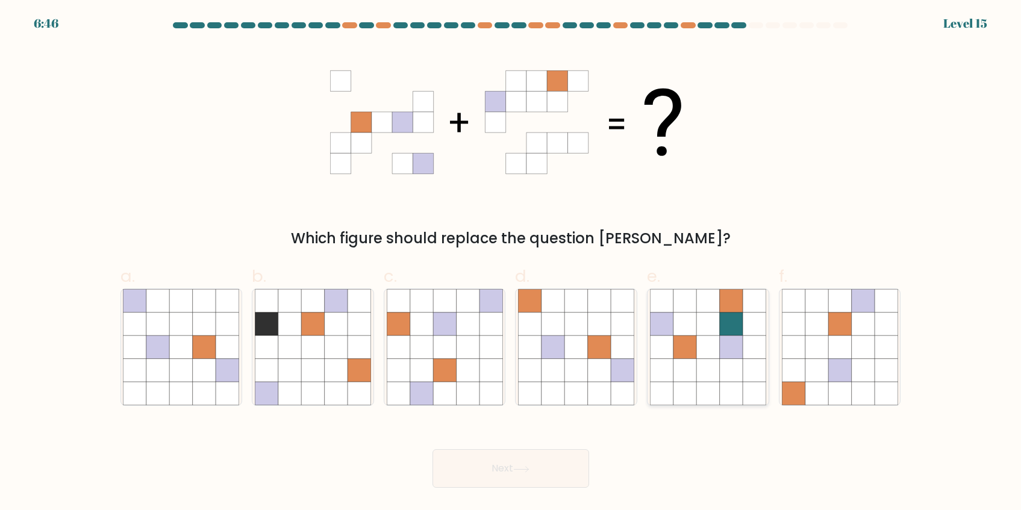
click at [738, 314] on icon at bounding box center [731, 324] width 23 height 23
click at [511, 263] on input "e." at bounding box center [511, 259] width 1 height 8
radio input "true"
click at [543, 466] on button "Next" at bounding box center [511, 468] width 157 height 39
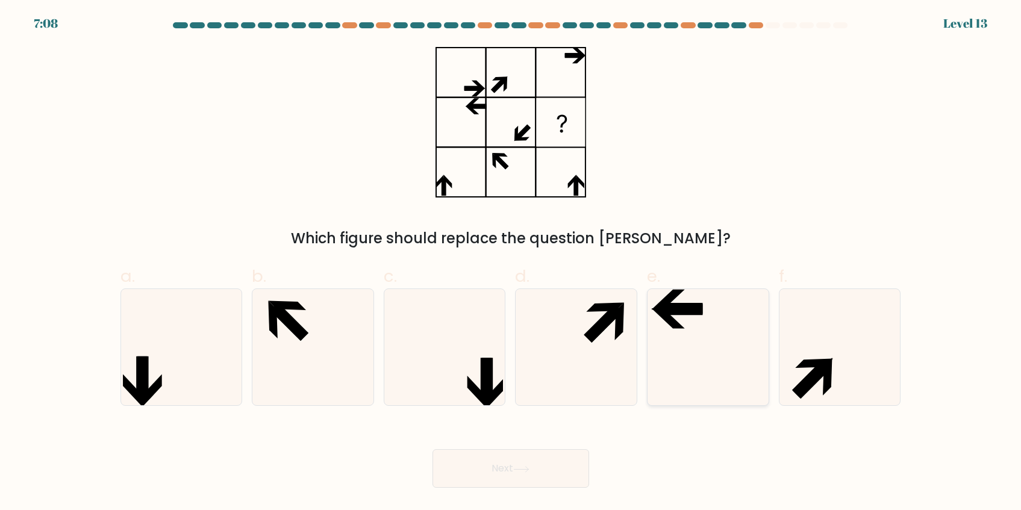
click at [672, 331] on icon at bounding box center [708, 347] width 116 height 116
click at [511, 263] on input "e." at bounding box center [511, 259] width 1 height 8
radio input "true"
click at [508, 471] on button "Next" at bounding box center [511, 468] width 157 height 39
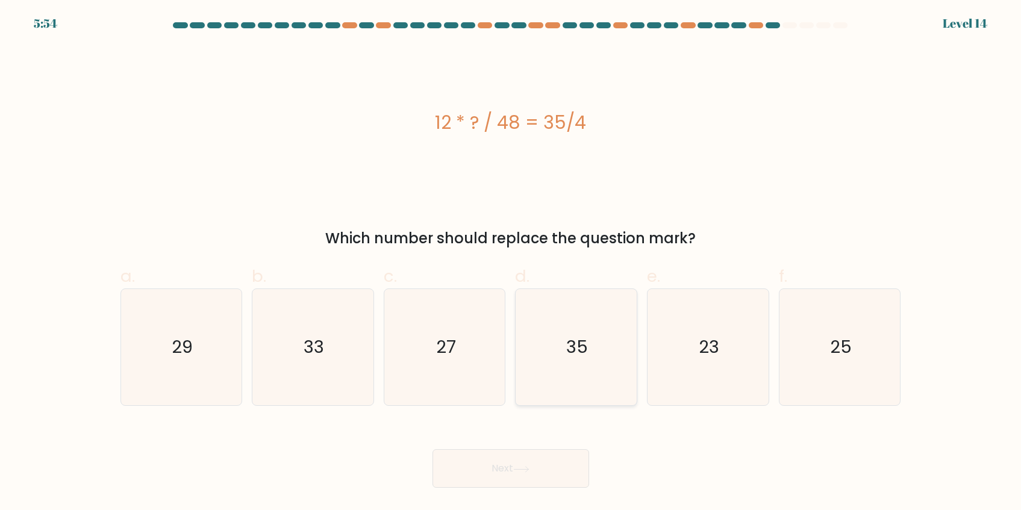
click at [524, 348] on icon "35" at bounding box center [576, 347] width 116 height 116
click at [511, 263] on input "d. 35" at bounding box center [511, 259] width 1 height 8
radio input "true"
click at [525, 461] on button "Next" at bounding box center [511, 468] width 157 height 39
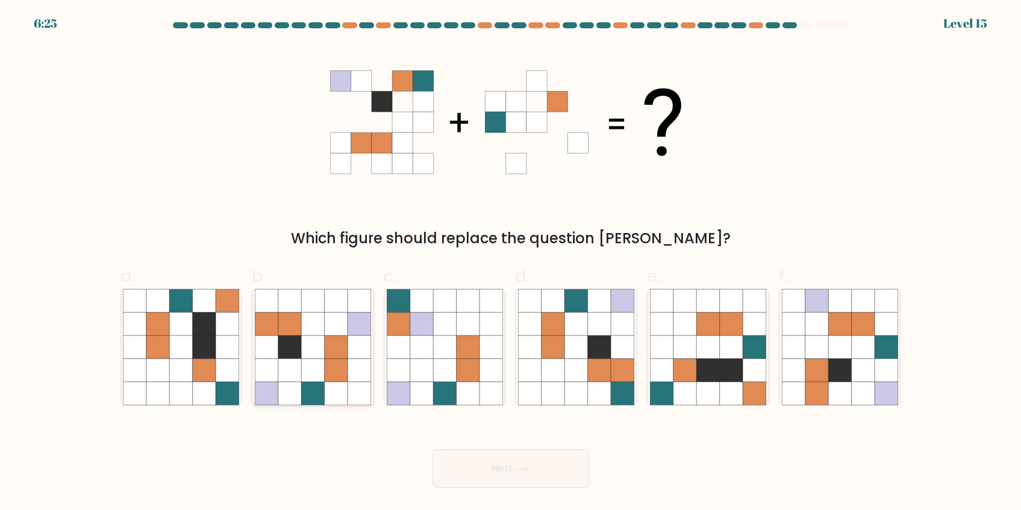
click at [372, 366] on div at bounding box center [313, 347] width 122 height 117
click at [511, 263] on input "b." at bounding box center [511, 259] width 1 height 8
radio input "true"
click at [445, 381] on icon at bounding box center [444, 370] width 23 height 23
click at [511, 263] on input "c." at bounding box center [511, 259] width 1 height 8
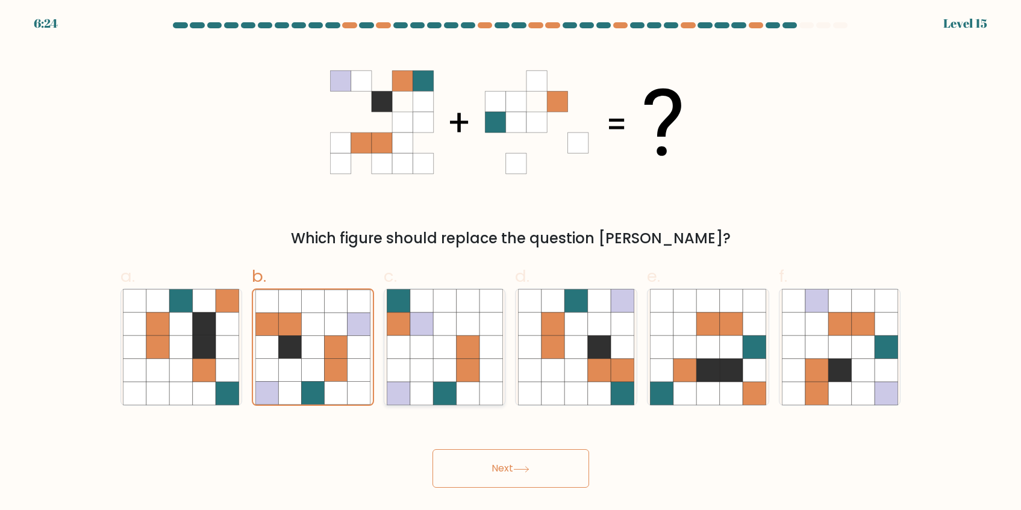
radio input "true"
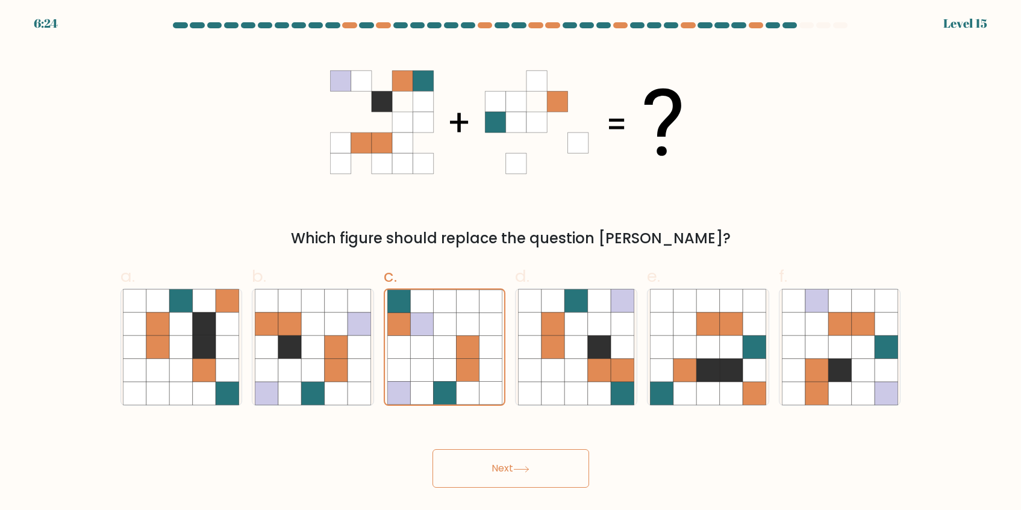
click at [505, 458] on button "Next" at bounding box center [511, 468] width 157 height 39
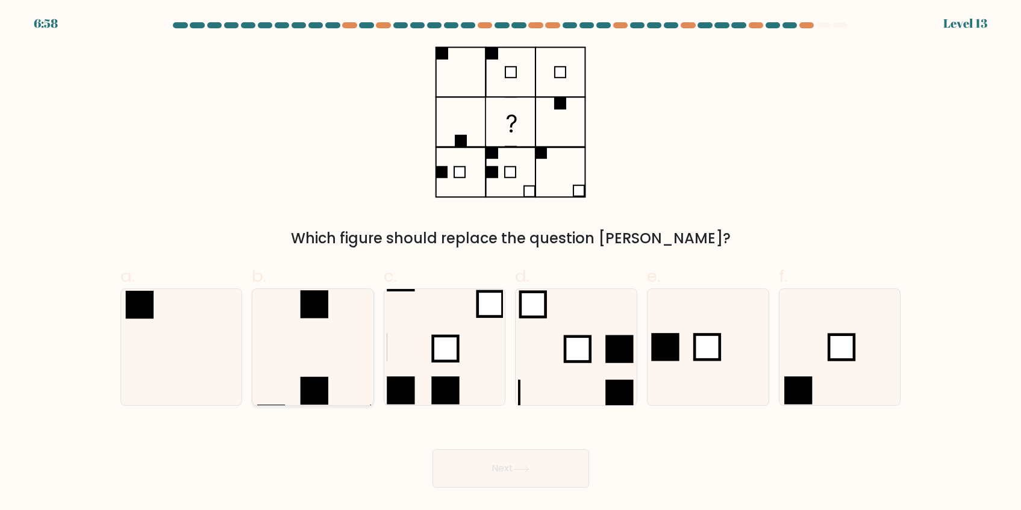
click at [353, 324] on icon at bounding box center [313, 347] width 116 height 116
click at [511, 263] on input "b." at bounding box center [511, 259] width 1 height 8
radio input "true"
click at [531, 463] on button "Next" at bounding box center [511, 468] width 157 height 39
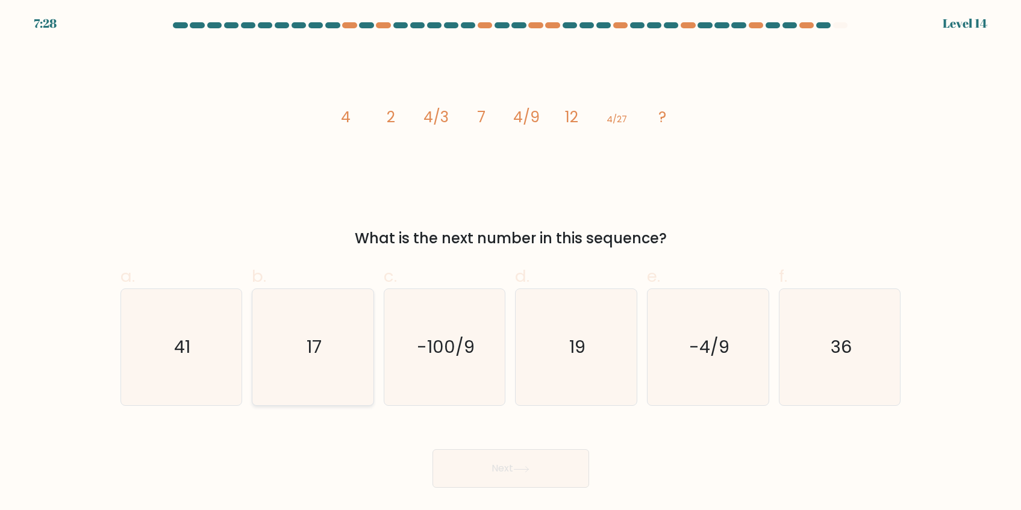
click at [342, 347] on icon "17" at bounding box center [313, 347] width 116 height 116
click at [511, 263] on input "b. 17" at bounding box center [511, 259] width 1 height 8
radio input "true"
click at [561, 473] on button "Next" at bounding box center [511, 468] width 157 height 39
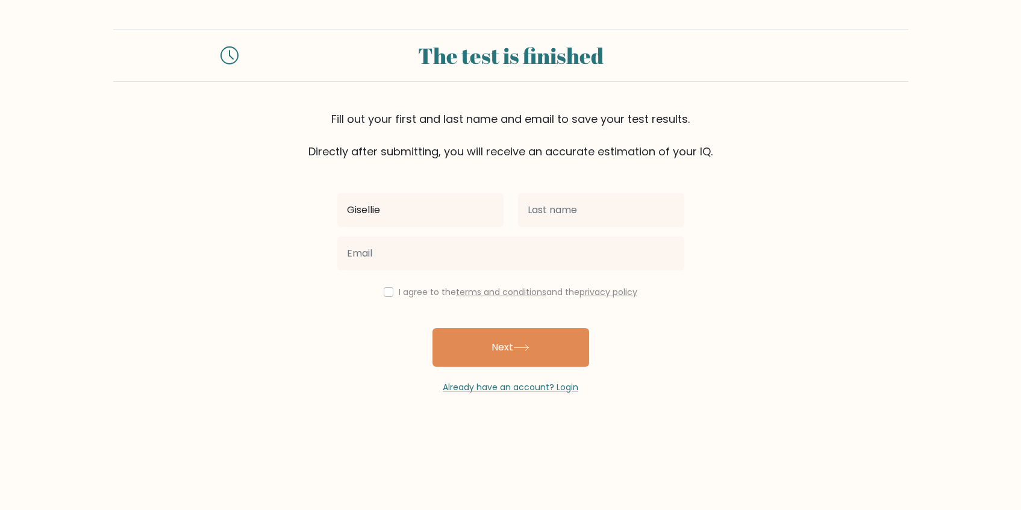
type input "Gisellie"
type input "Abiva"
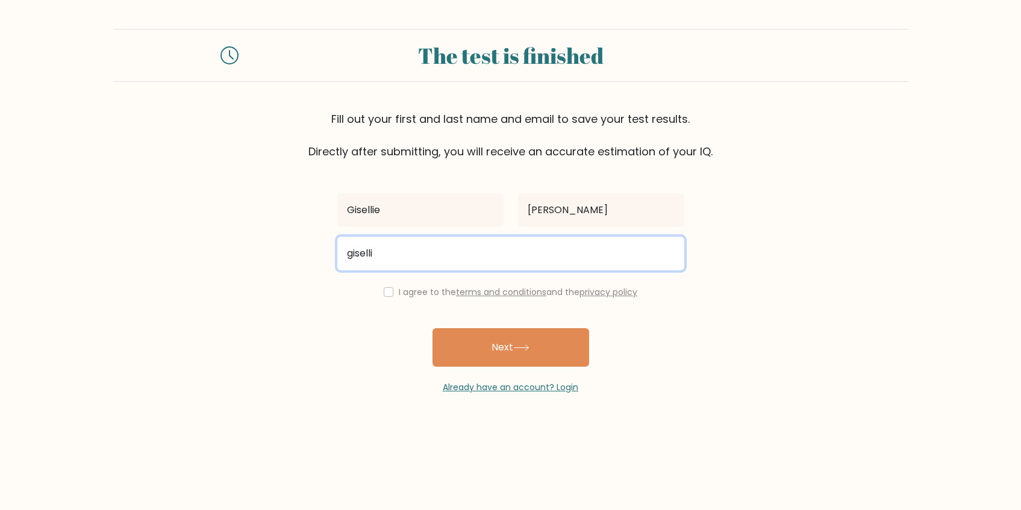
type input "gisellie.abiva02@gmail.com"
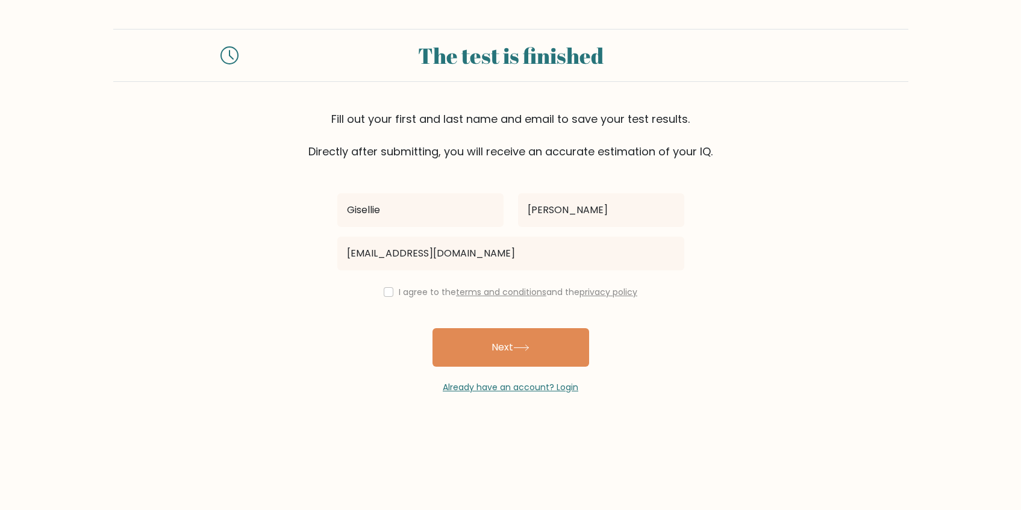
click at [408, 294] on label "I agree to the terms and conditions and the privacy policy" at bounding box center [518, 292] width 239 height 12
click at [399, 287] on label "I agree to the terms and conditions and the privacy policy" at bounding box center [518, 292] width 239 height 12
click at [390, 296] on div "I agree to the terms and conditions and the privacy policy" at bounding box center [510, 292] width 361 height 14
click at [391, 292] on div "I agree to the terms and conditions and the privacy policy" at bounding box center [510, 292] width 361 height 14
click at [384, 293] on input "checkbox" at bounding box center [389, 292] width 10 height 10
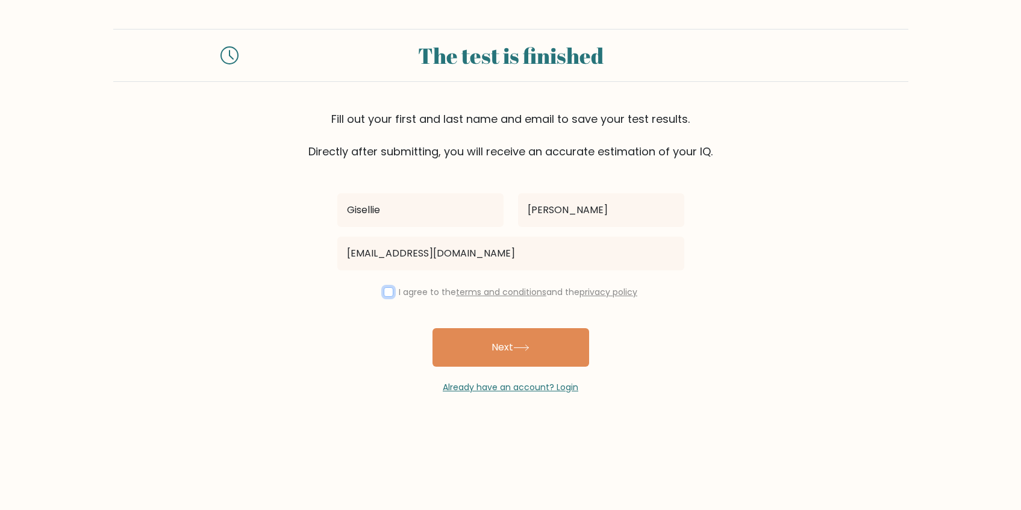
checkbox input "true"
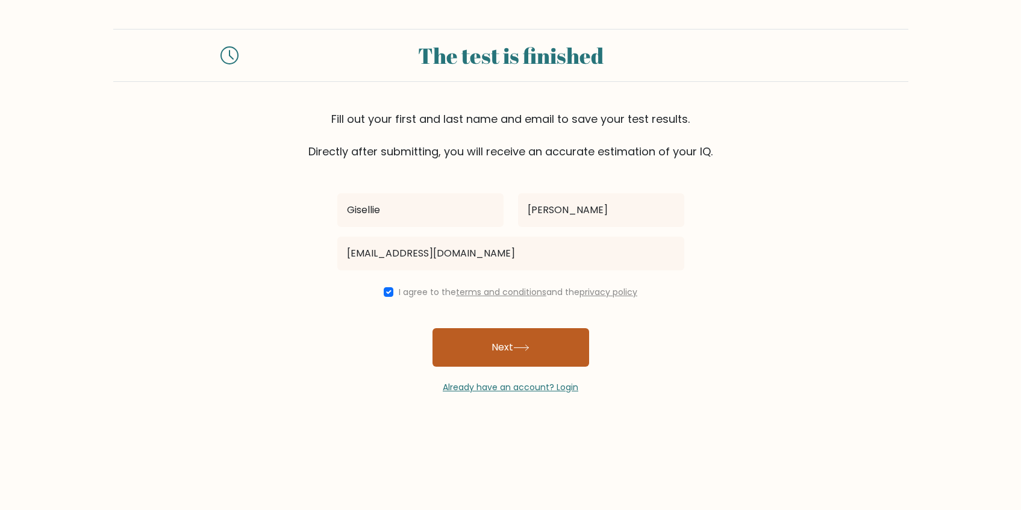
click at [489, 346] on button "Next" at bounding box center [511, 347] width 157 height 39
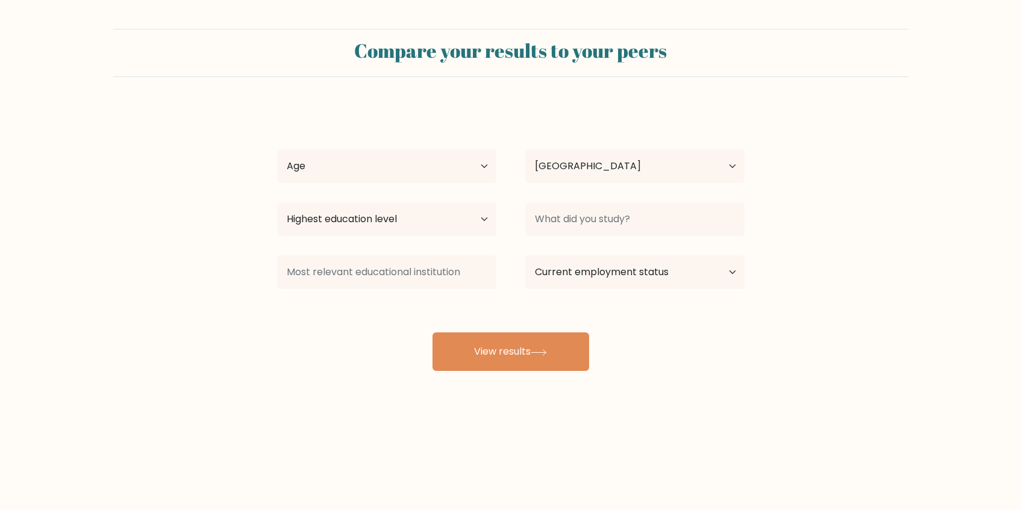
select select "PH"
click at [396, 162] on select "Age Under [DEMOGRAPHIC_DATA] [DEMOGRAPHIC_DATA] [DEMOGRAPHIC_DATA] [DEMOGRAPHIC…" at bounding box center [386, 166] width 219 height 34
select select "25_34"
click at [277, 149] on select "Age Under [DEMOGRAPHIC_DATA] [DEMOGRAPHIC_DATA] [DEMOGRAPHIC_DATA] [DEMOGRAPHIC…" at bounding box center [386, 166] width 219 height 34
click at [587, 163] on select "Country Afghanistan Albania Algeria American Samoa Andorra Angola Anguilla Anta…" at bounding box center [634, 166] width 219 height 34
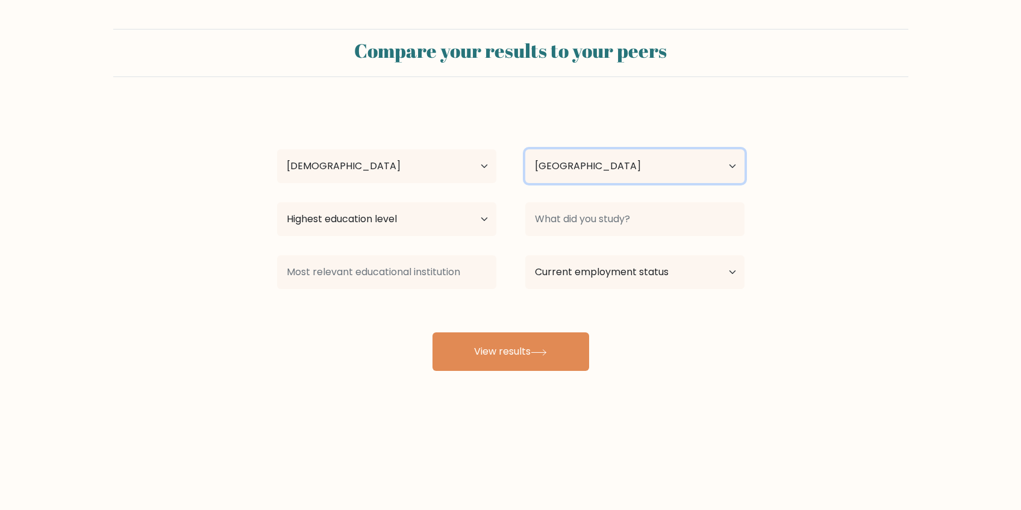
click at [525, 149] on select "Country Afghanistan Albania Algeria American Samoa Andorra Angola Anguilla Anta…" at bounding box center [634, 166] width 219 height 34
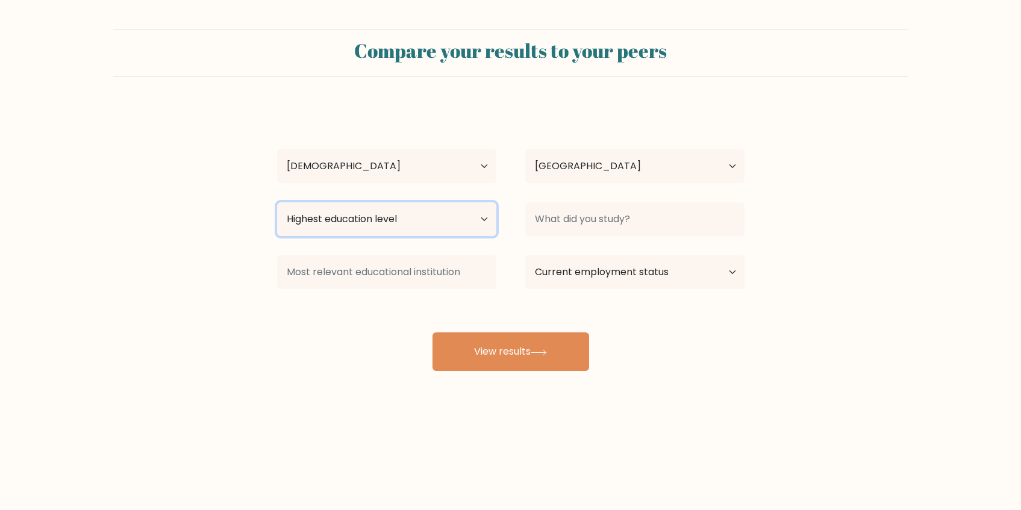
click at [423, 214] on select "Highest education level No schooling Primary Lower Secondary Upper Secondary Oc…" at bounding box center [386, 219] width 219 height 34
select select "bachelors_degree"
click at [277, 202] on select "Highest education level No schooling Primary Lower Secondary Upper Secondary Oc…" at bounding box center [386, 219] width 219 height 34
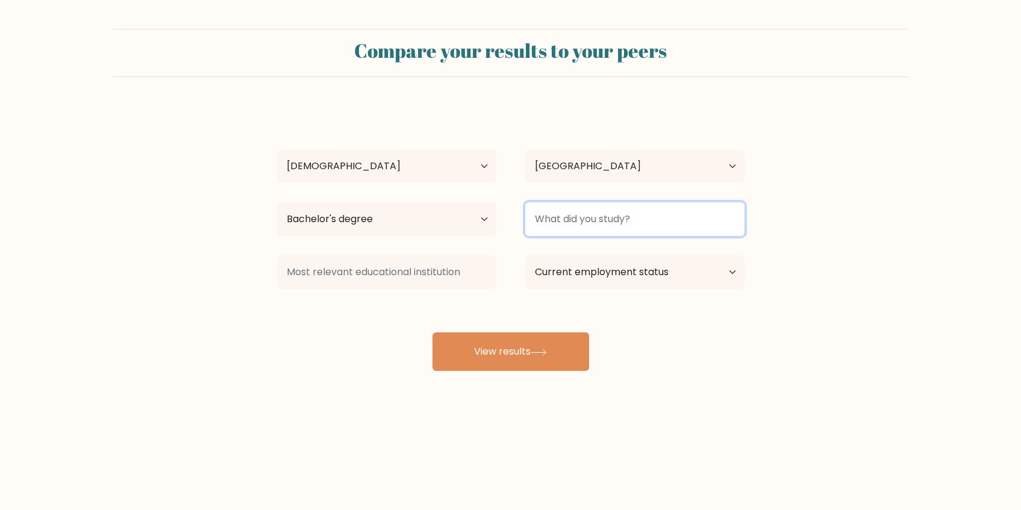
click at [561, 220] on input at bounding box center [634, 219] width 219 height 34
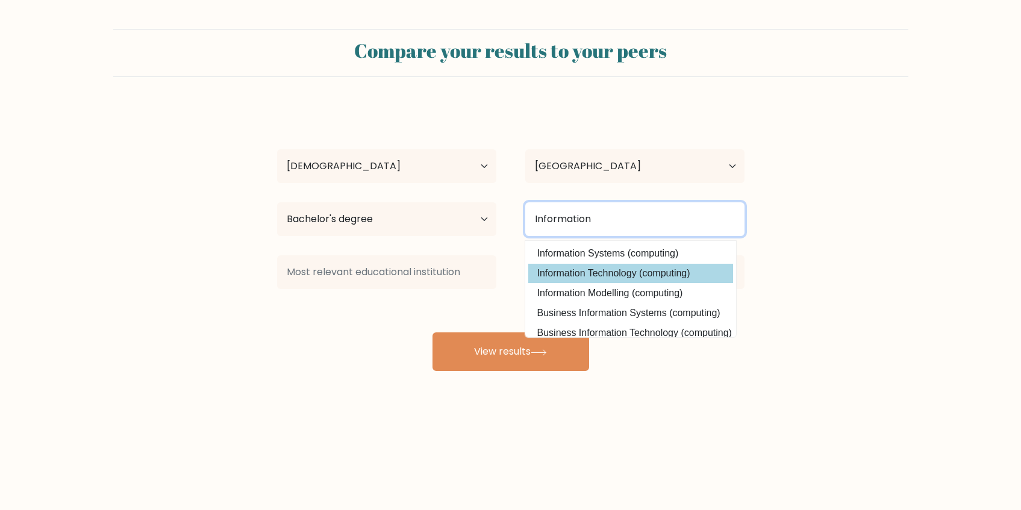
type input "Information"
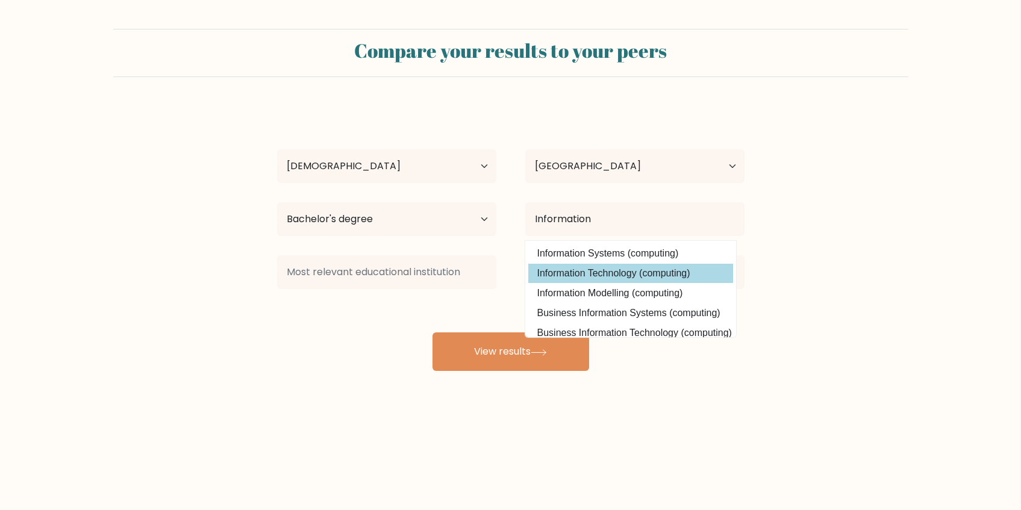
click at [578, 271] on div "Gisellie Abiva Age Under 18 years old 18-24 years old 25-34 years old 35-44 yea…" at bounding box center [511, 238] width 482 height 265
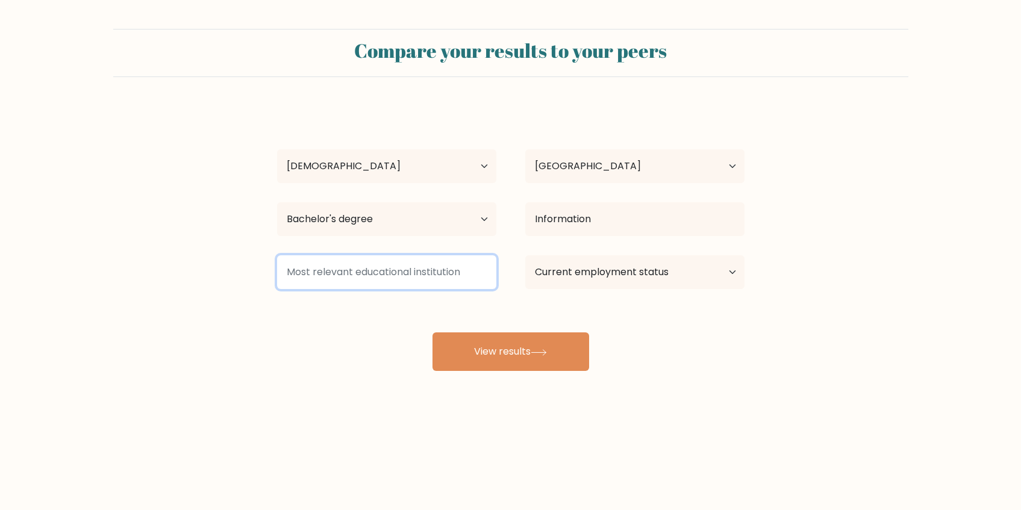
click at [414, 280] on input at bounding box center [386, 272] width 219 height 34
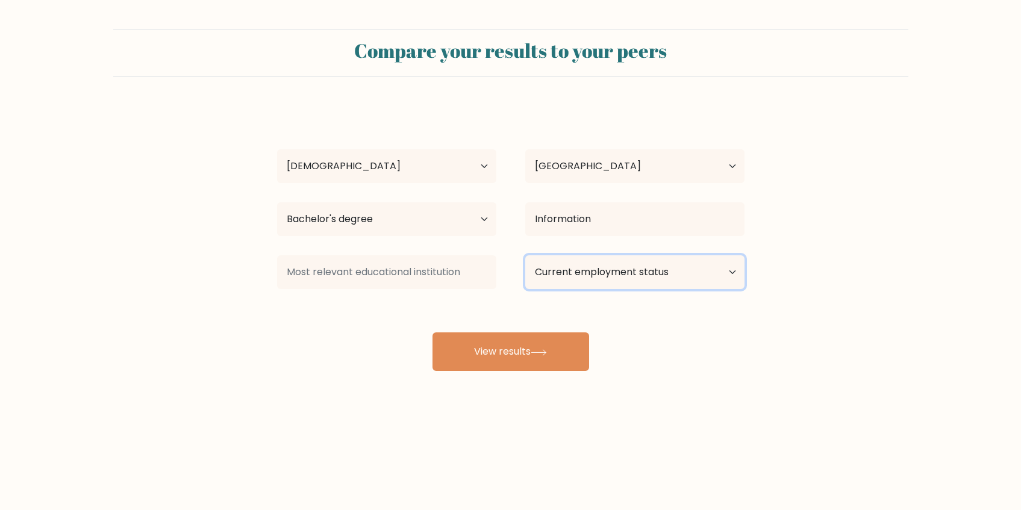
click at [636, 281] on select "Current employment status Employed Student Retired Other / prefer not to answer" at bounding box center [634, 272] width 219 height 34
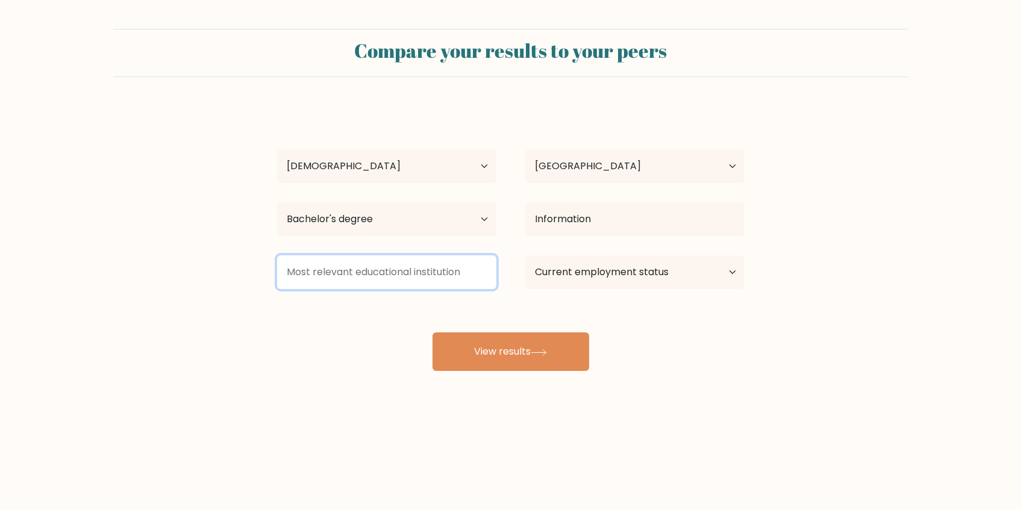
click at [394, 266] on input at bounding box center [386, 272] width 219 height 34
click at [412, 277] on input at bounding box center [386, 272] width 219 height 34
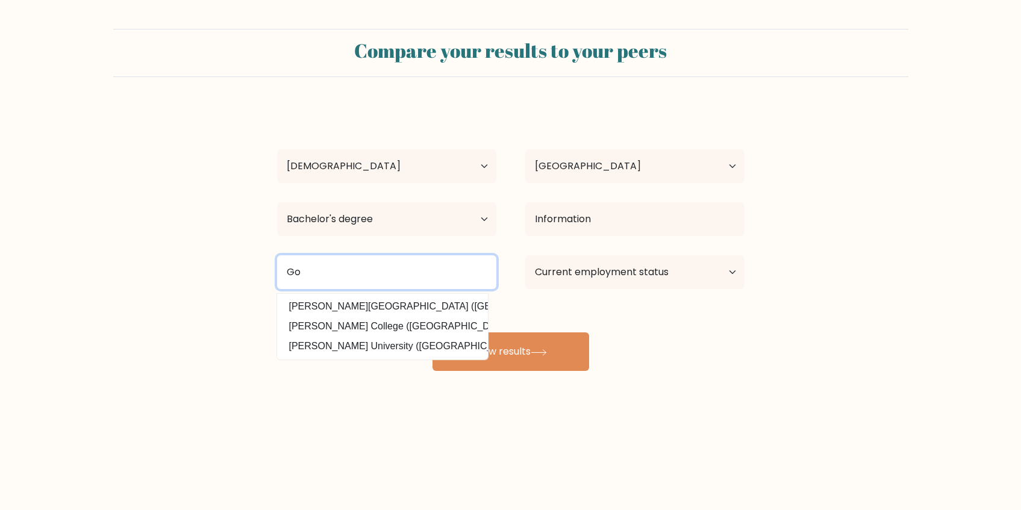
type input "G"
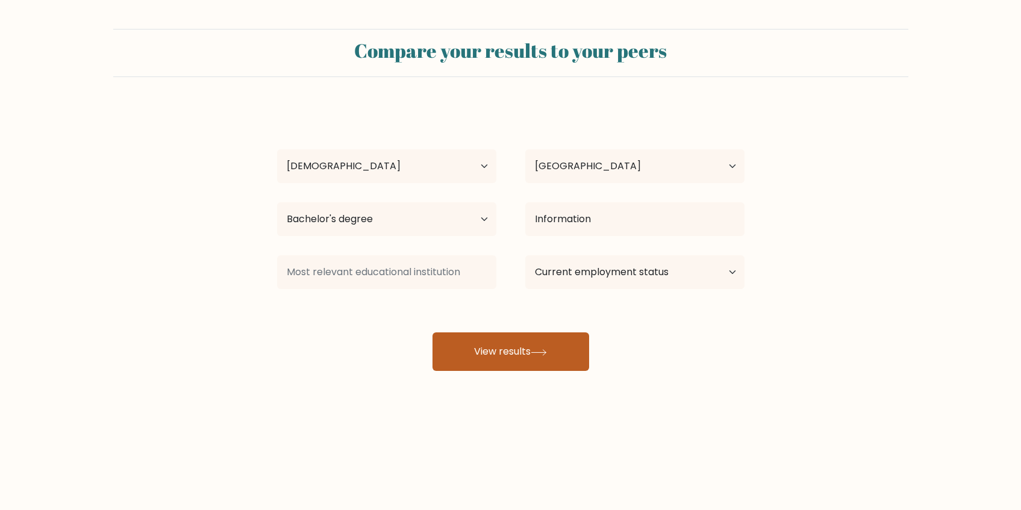
click at [551, 355] on button "View results" at bounding box center [511, 352] width 157 height 39
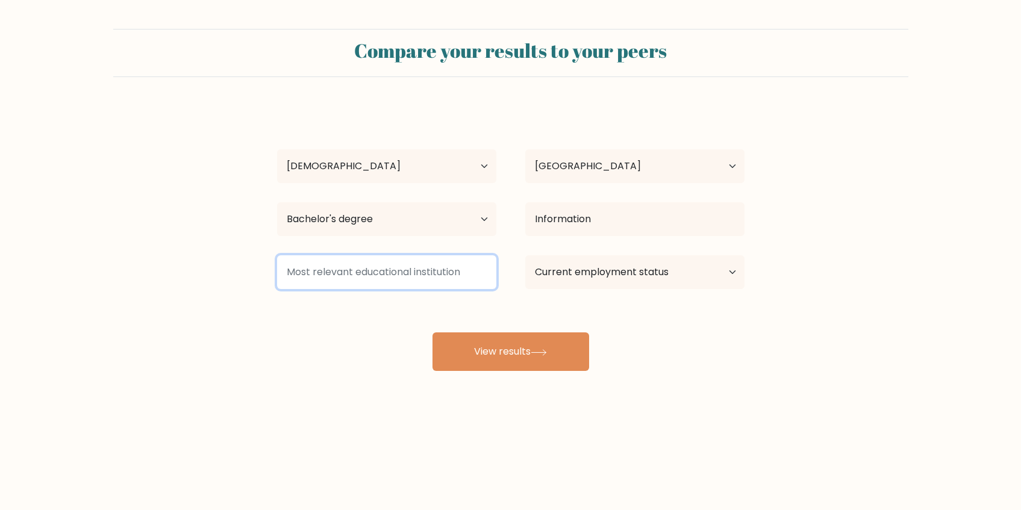
click at [474, 274] on input at bounding box center [386, 272] width 219 height 34
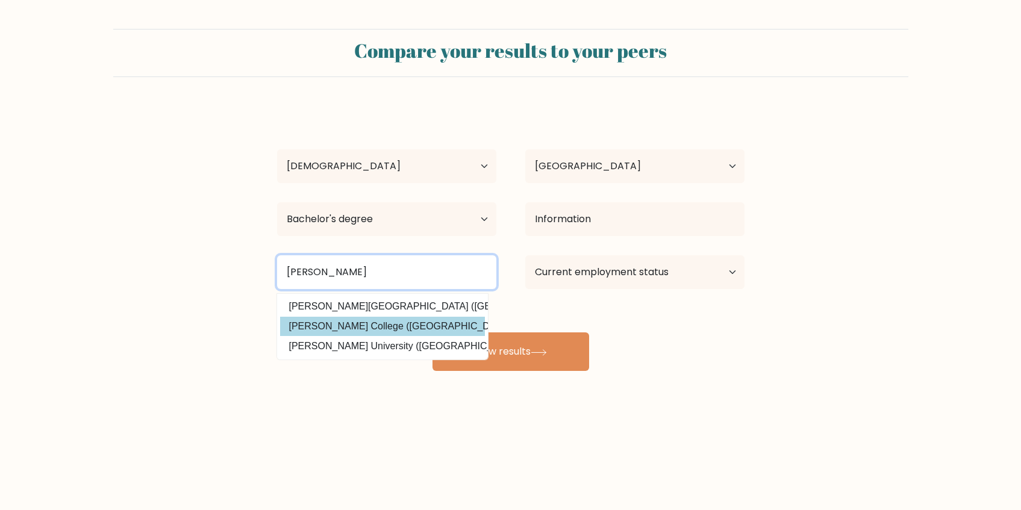
type input "Gordon"
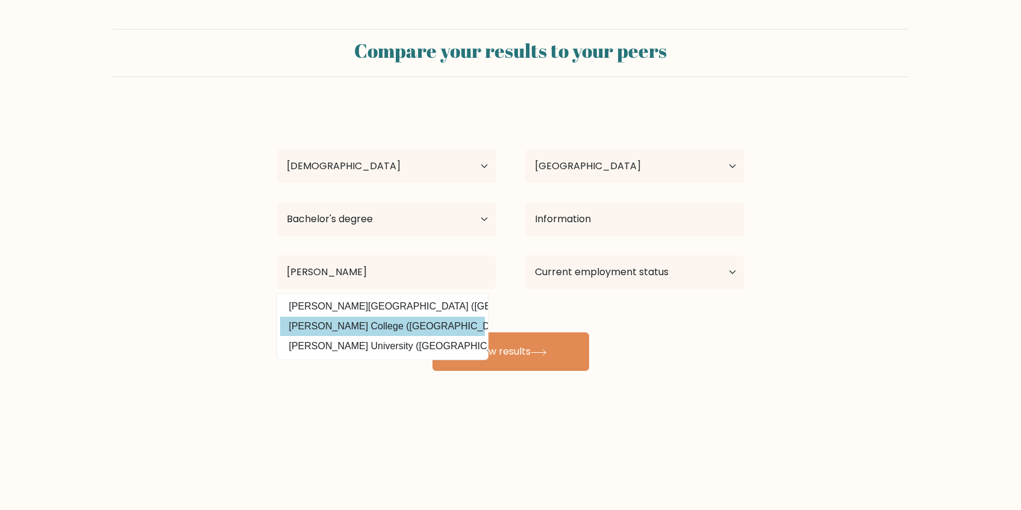
click at [444, 318] on div "Gisellie Abiva Age Under 18 years old 18-24 years old 25-34 years old 35-44 yea…" at bounding box center [511, 238] width 482 height 265
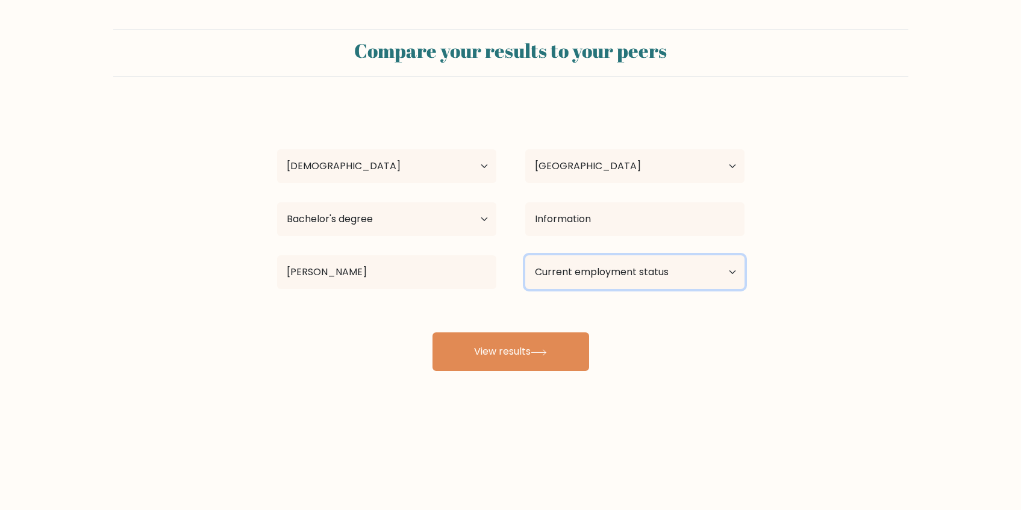
click at [621, 285] on select "Current employment status Employed Student Retired Other / prefer not to answer" at bounding box center [634, 272] width 219 height 34
select select "employed"
click at [525, 255] on select "Current employment status Employed Student Retired Other / prefer not to answer" at bounding box center [634, 272] width 219 height 34
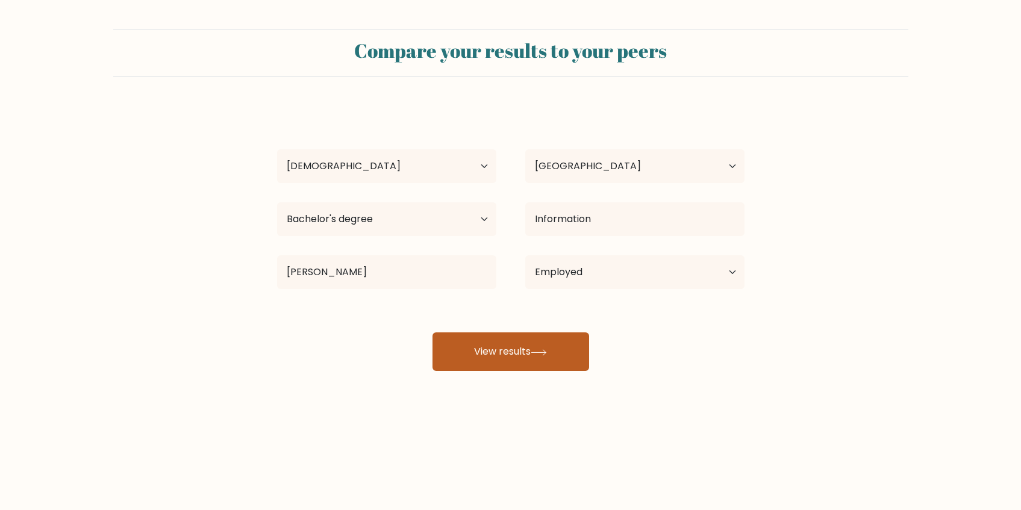
click at [516, 350] on button "View results" at bounding box center [511, 352] width 157 height 39
